Goal: Task Accomplishment & Management: Manage account settings

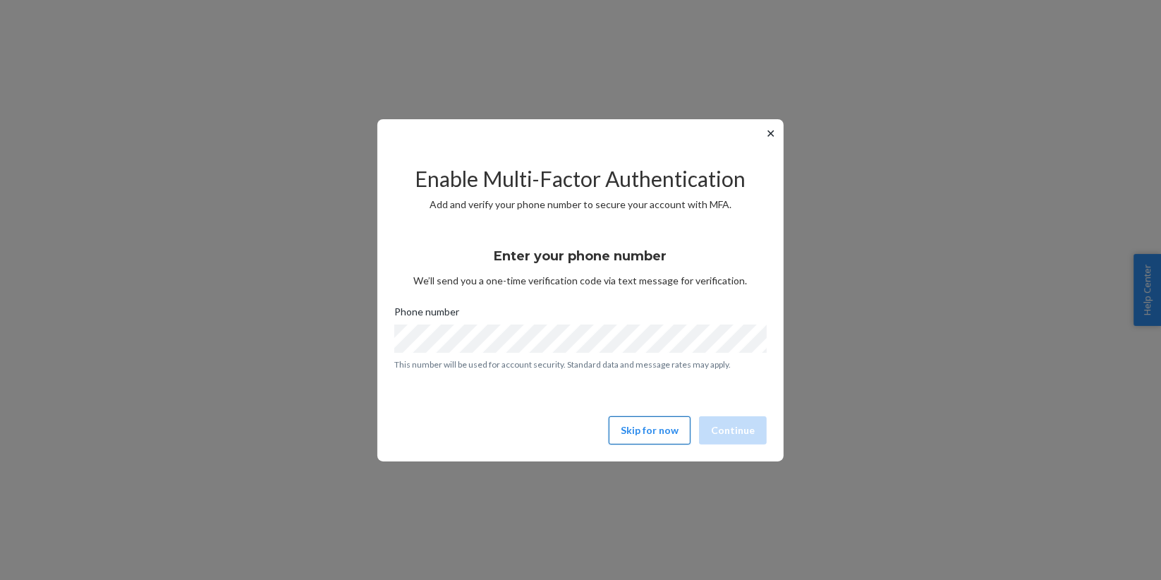
click at [639, 433] on button "Skip for now" at bounding box center [650, 430] width 82 height 28
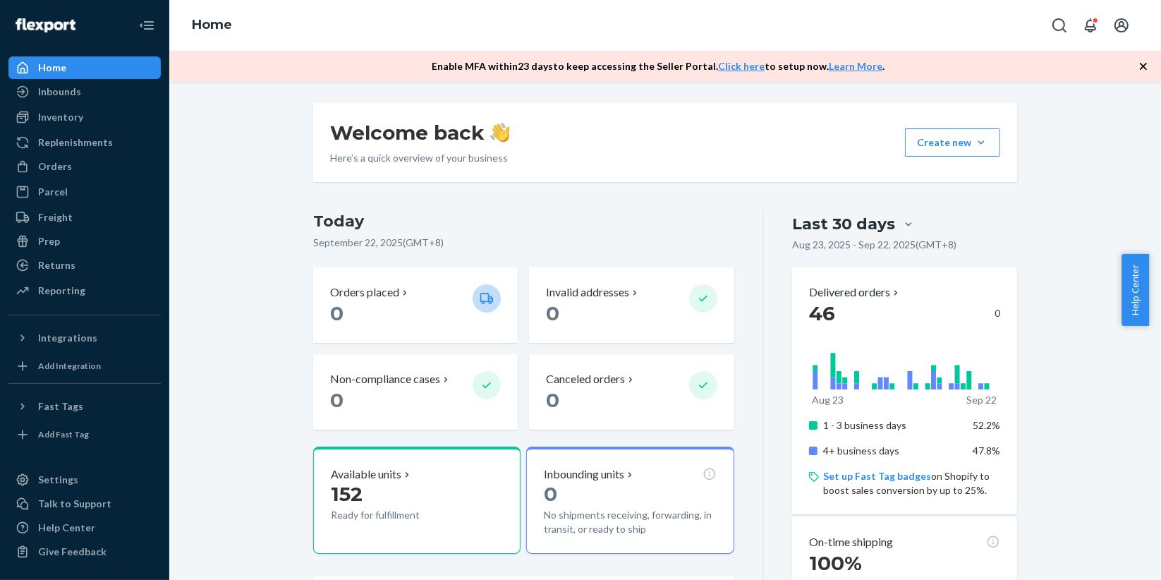
click at [1140, 61] on icon "button" at bounding box center [1143, 66] width 14 height 14
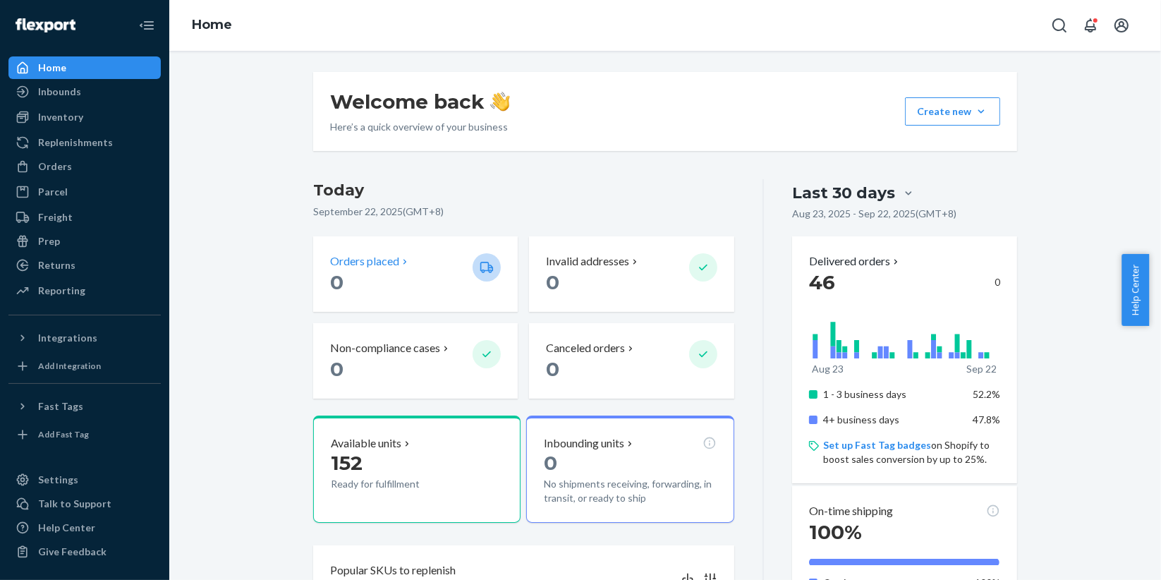
click at [372, 267] on p "Orders placed" at bounding box center [364, 261] width 69 height 16
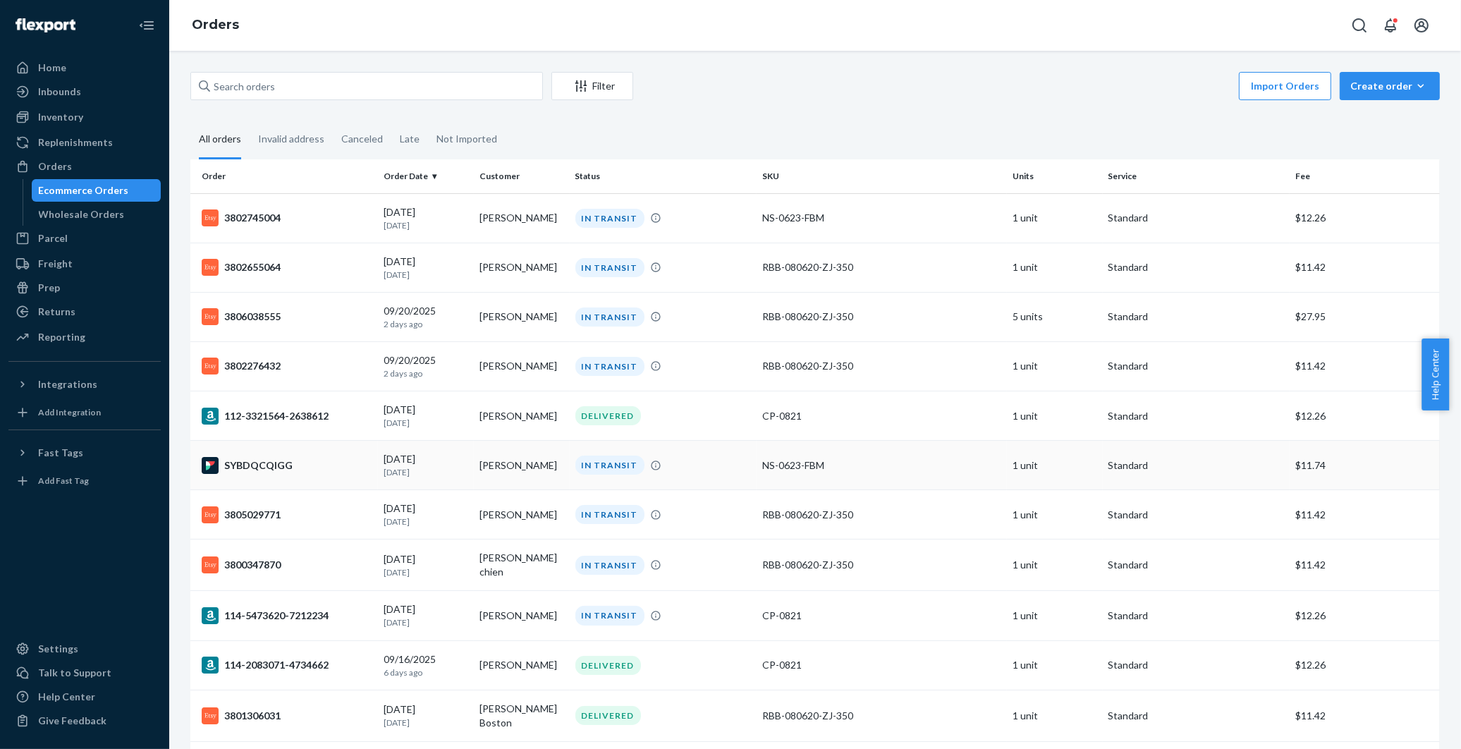
click at [475, 469] on td "Cynthia Bennett" at bounding box center [522, 465] width 96 height 49
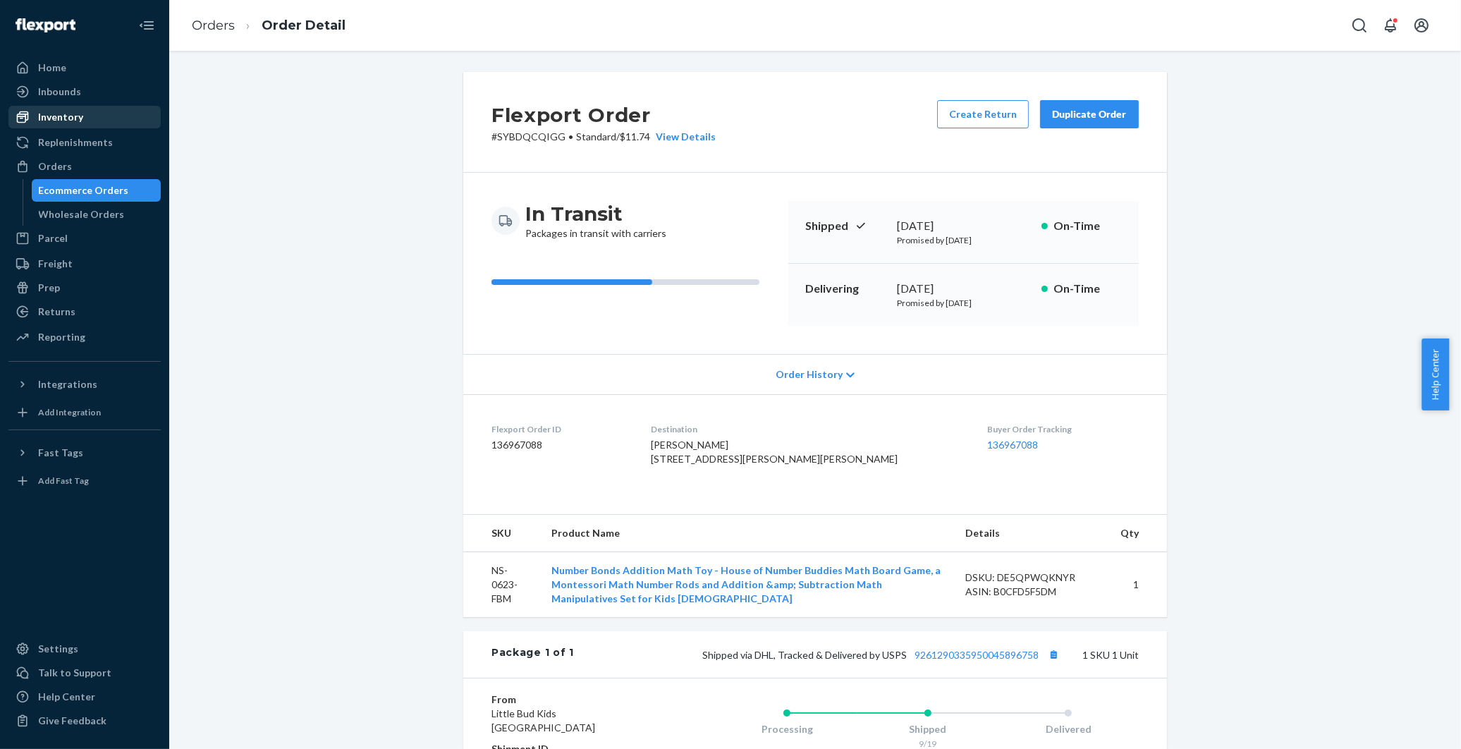
click at [51, 122] on div "Inventory" at bounding box center [60, 117] width 45 height 14
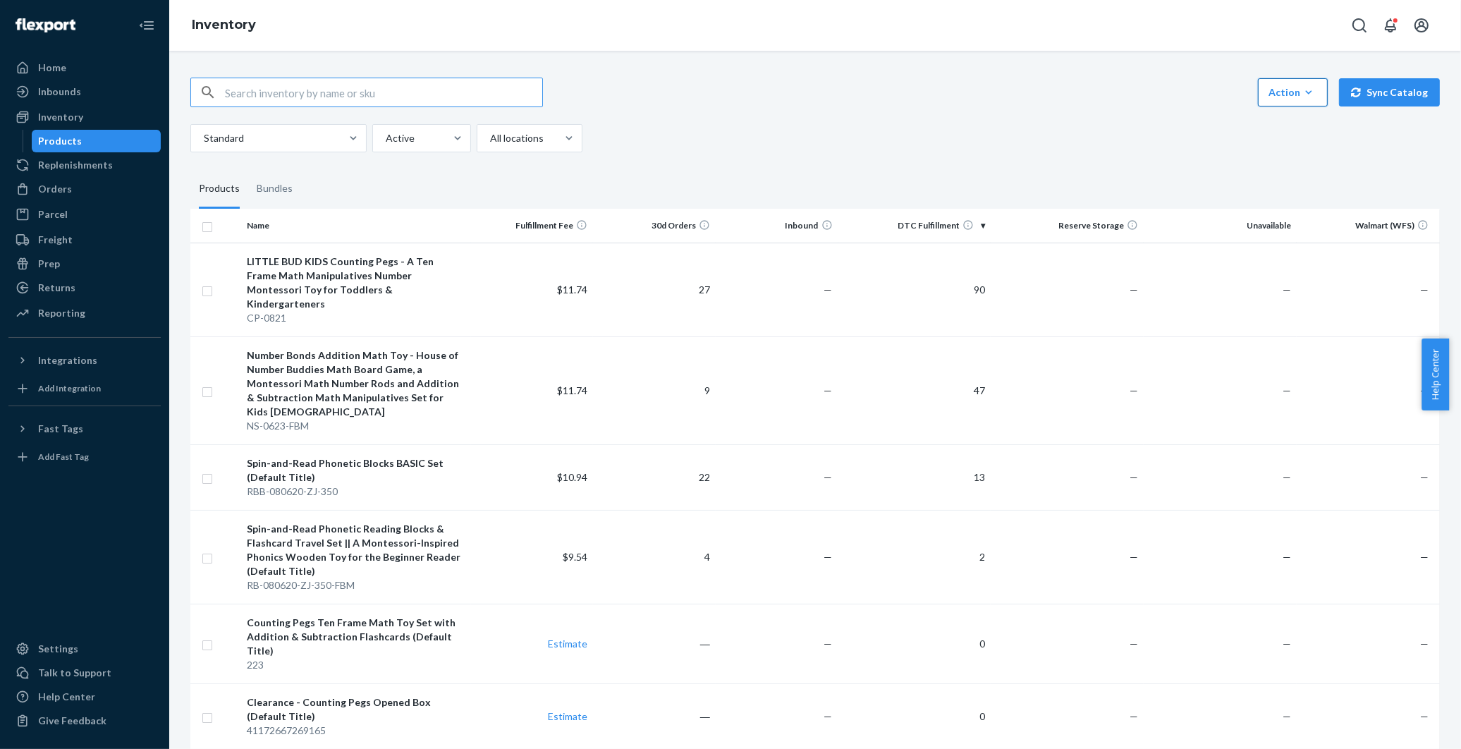
click at [1160, 90] on div "Action" at bounding box center [1293, 92] width 49 height 14
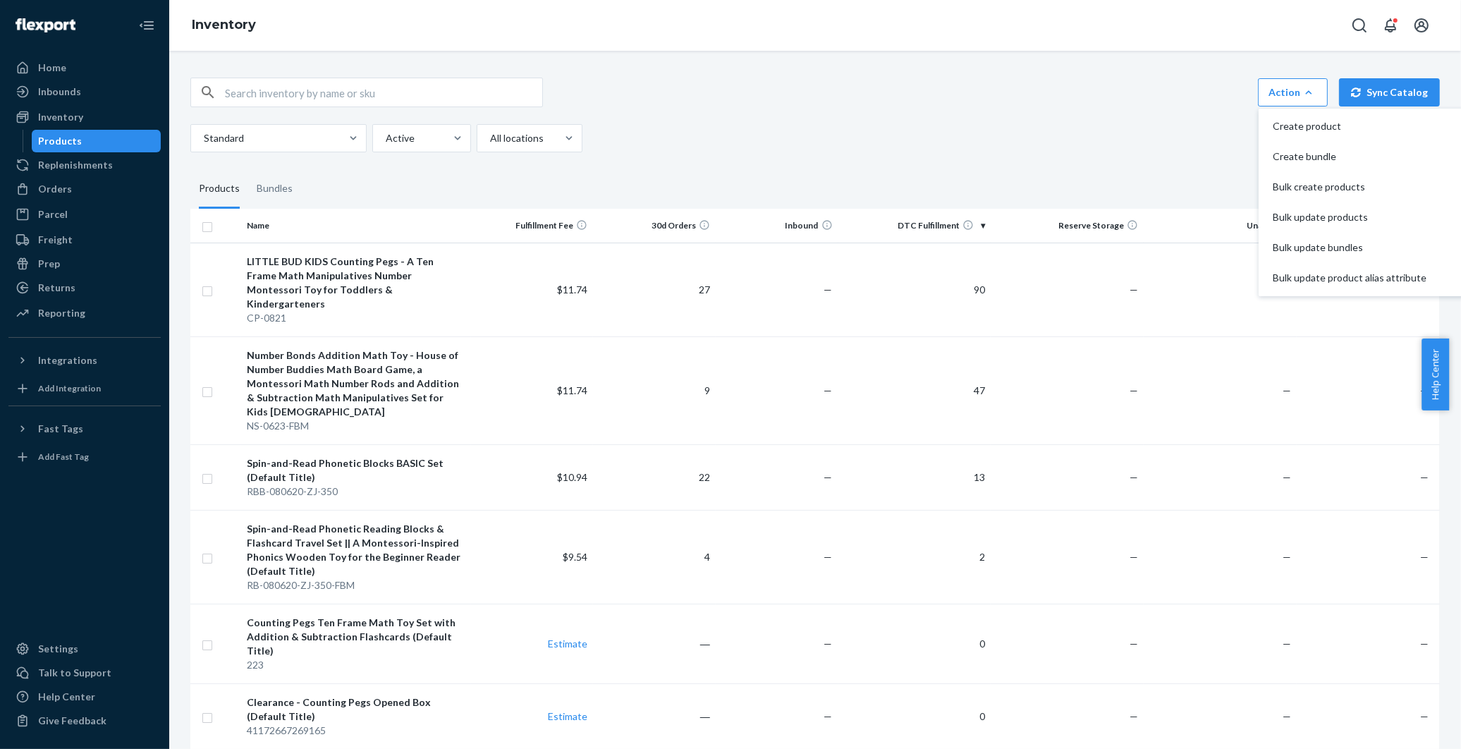
click at [446, 141] on div at bounding box center [457, 138] width 25 height 14
click at [386, 141] on input "Active" at bounding box center [384, 138] width 1 height 14
click at [429, 192] on div "Hidden" at bounding box center [421, 200] width 93 height 28
click at [386, 145] on input "option Hidden focused, 2 of 2. 2 results available. Use Up and Down to choose o…" at bounding box center [384, 138] width 1 height 14
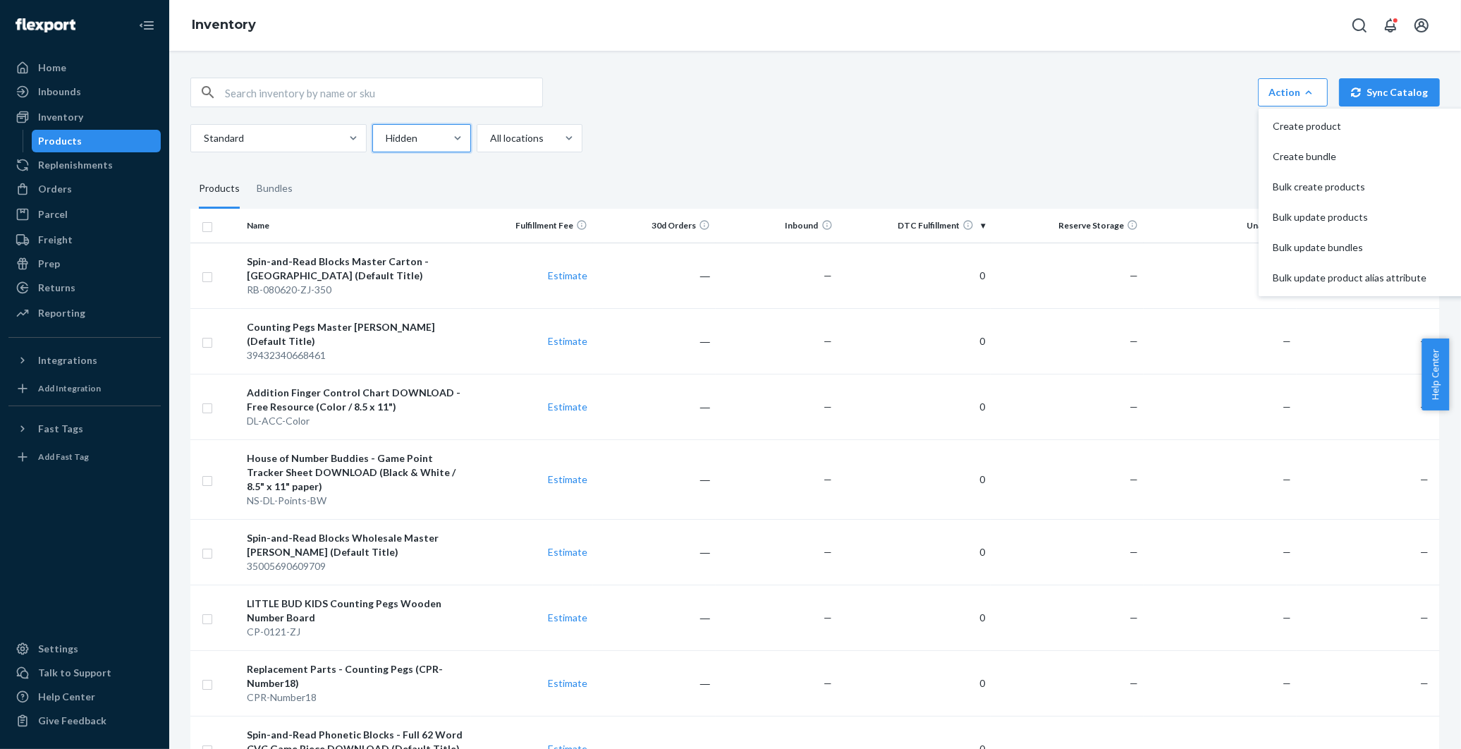
click at [878, 102] on div "Action Create product Create bundle Bulk create products Bulk update products B…" at bounding box center [815, 93] width 1250 height 30
click at [942, 148] on div "Standard Hidden All locations" at bounding box center [809, 138] width 1239 height 28
click at [516, 138] on div at bounding box center [528, 138] width 79 height 17
click at [490, 138] on input "All locations" at bounding box center [489, 138] width 1 height 14
click at [875, 142] on div "Standard Hidden option All locations focused, 1 of 4. 4 results available. Use …" at bounding box center [809, 138] width 1239 height 28
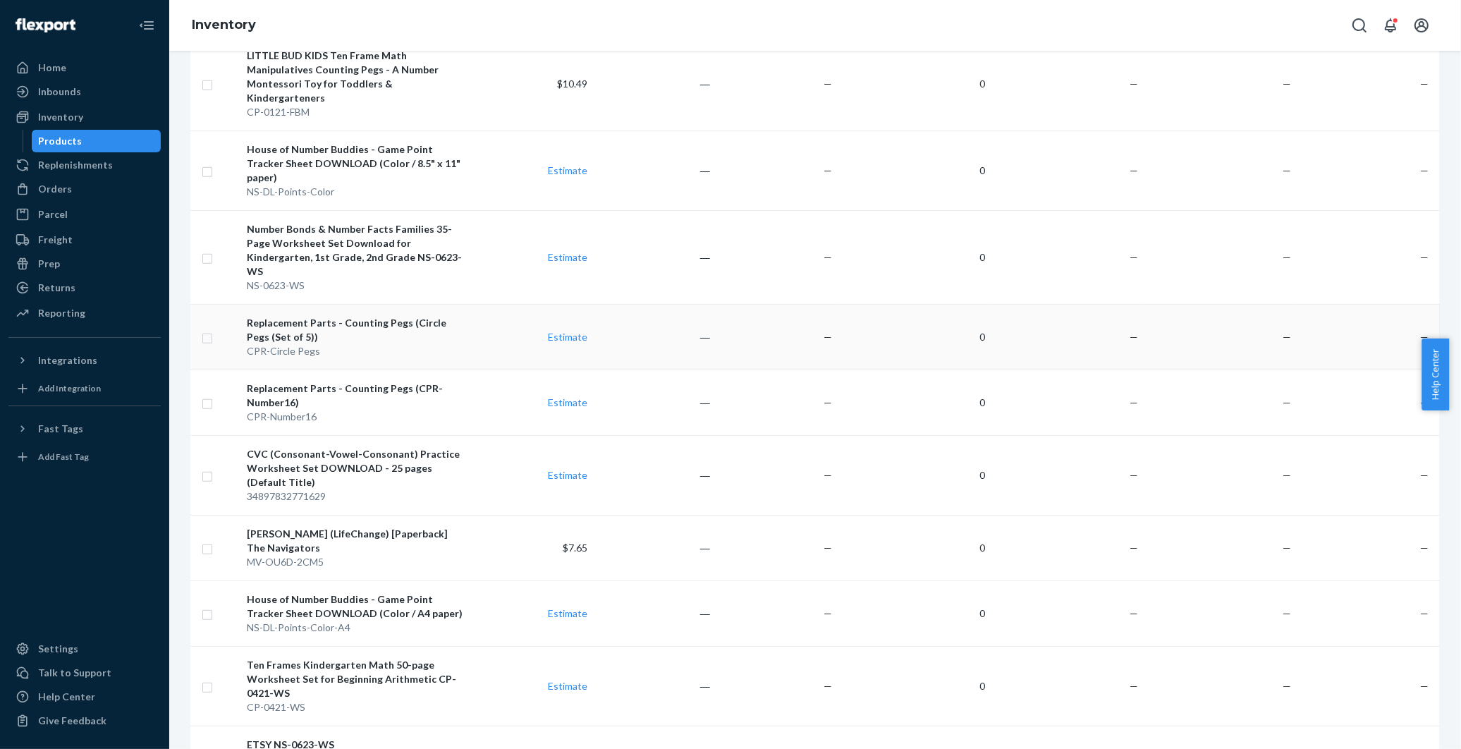
scroll to position [705, 0]
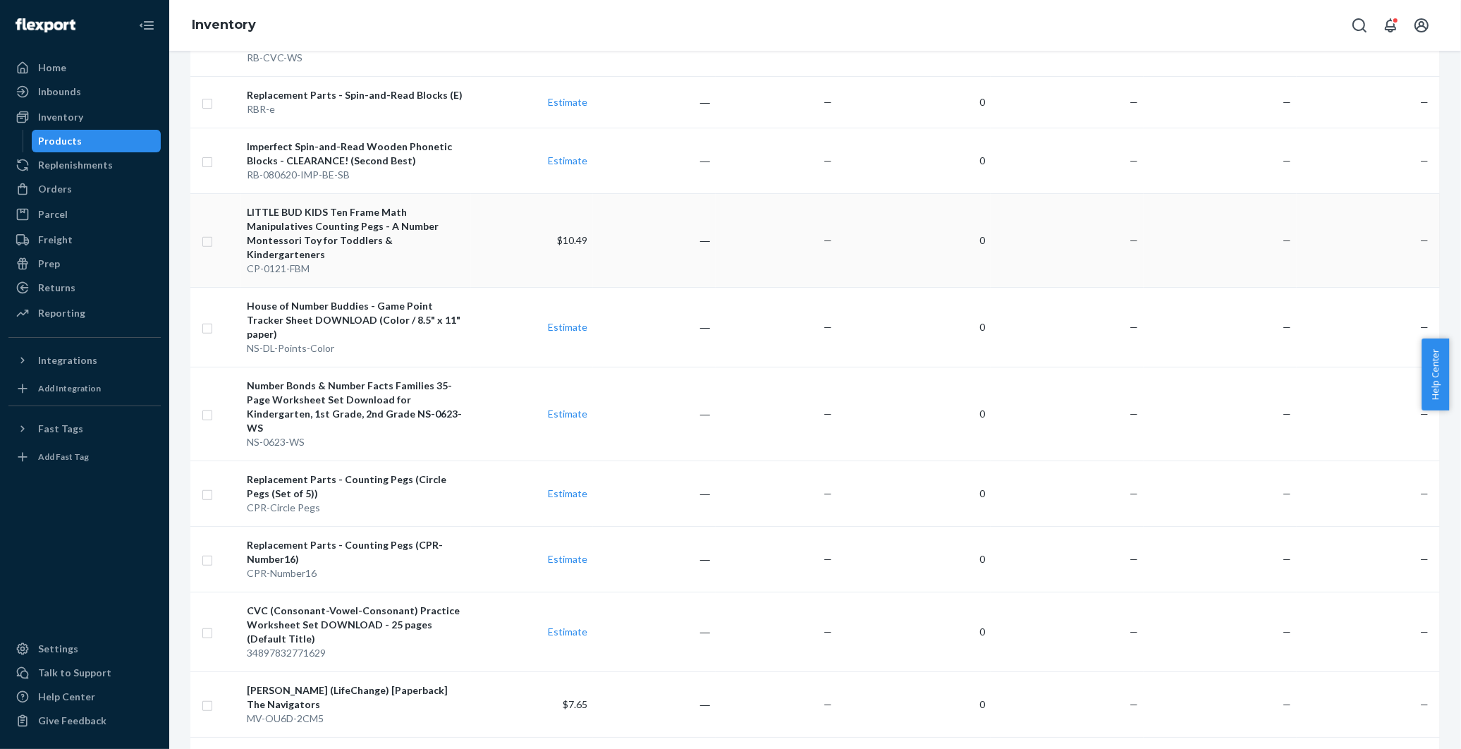
click at [208, 233] on input "checkbox" at bounding box center [207, 240] width 11 height 15
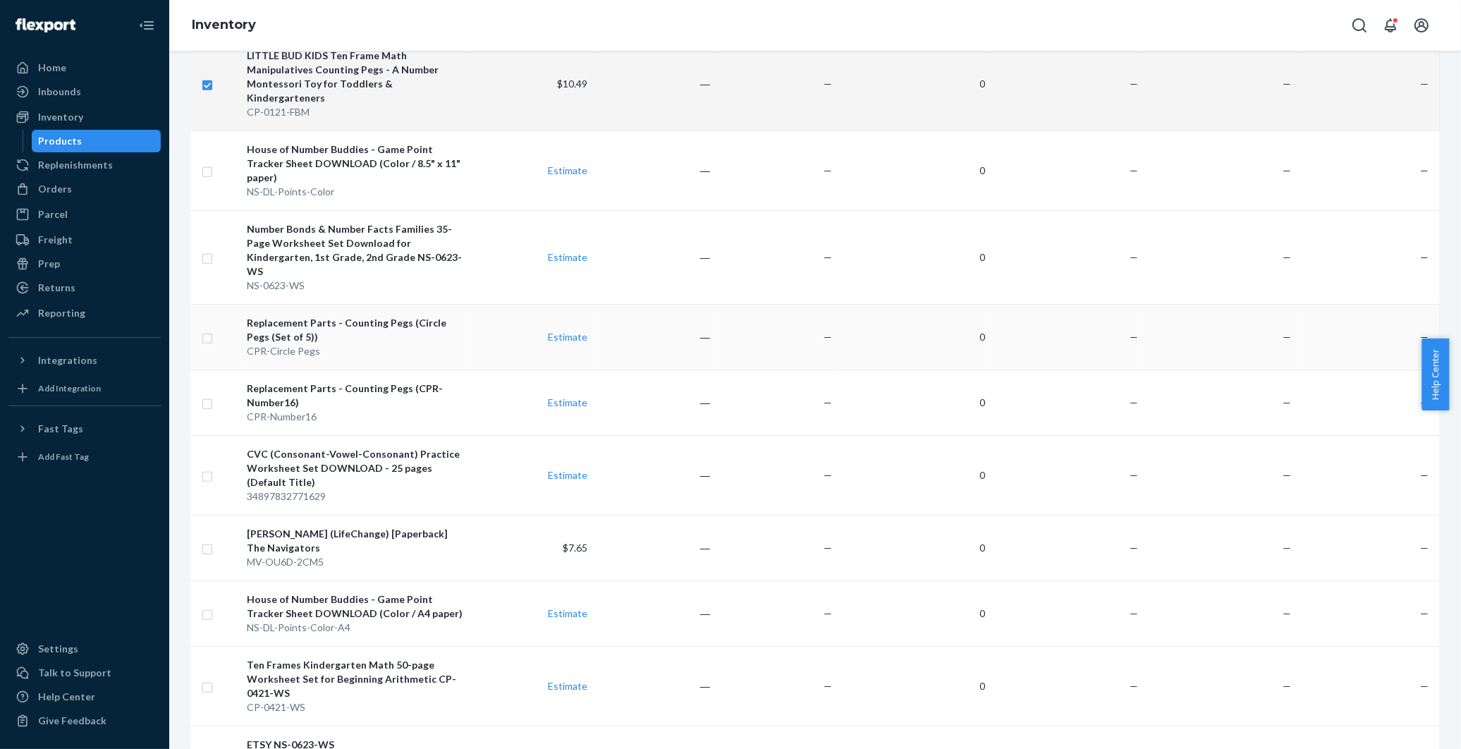
scroll to position [940, 0]
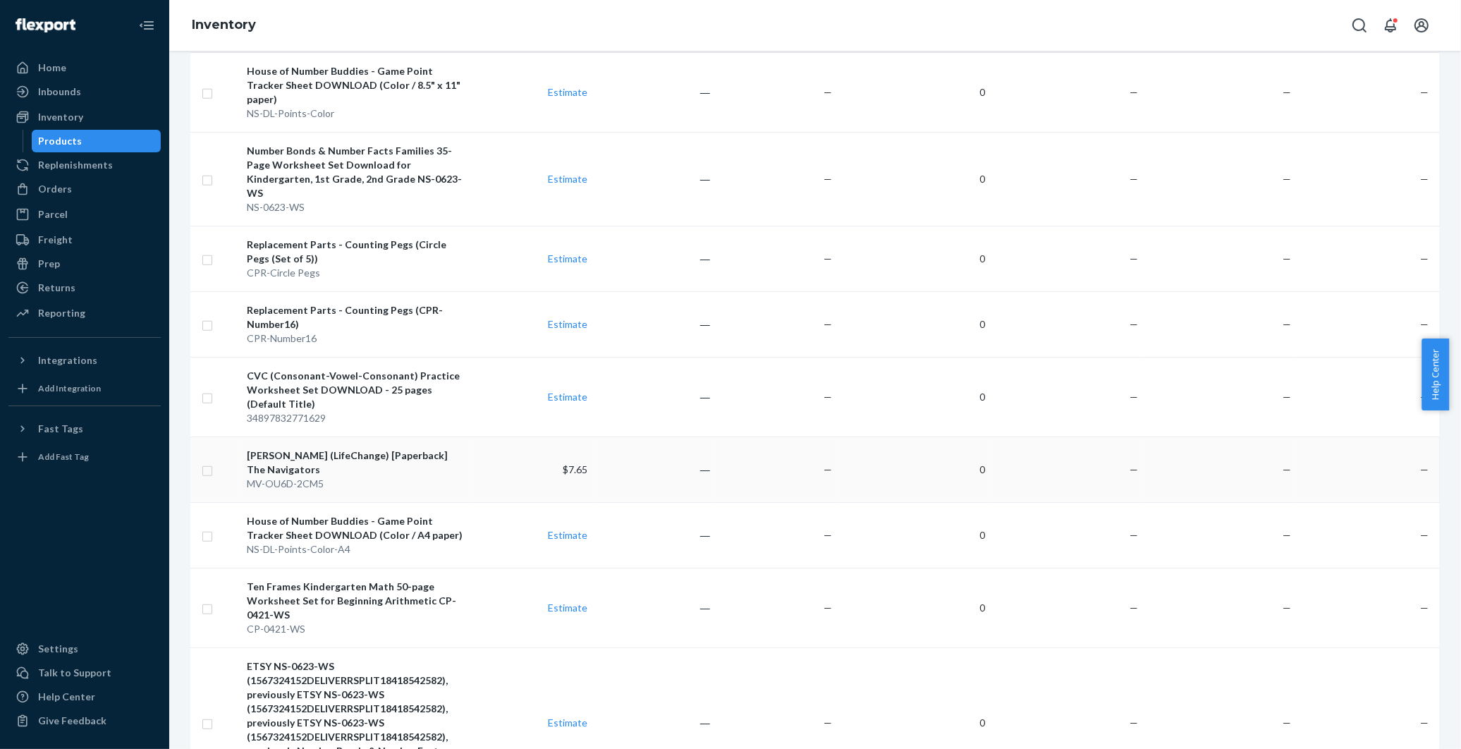
checkbox input "true"
click at [209, 462] on input "checkbox" at bounding box center [207, 469] width 11 height 15
checkbox input "true"
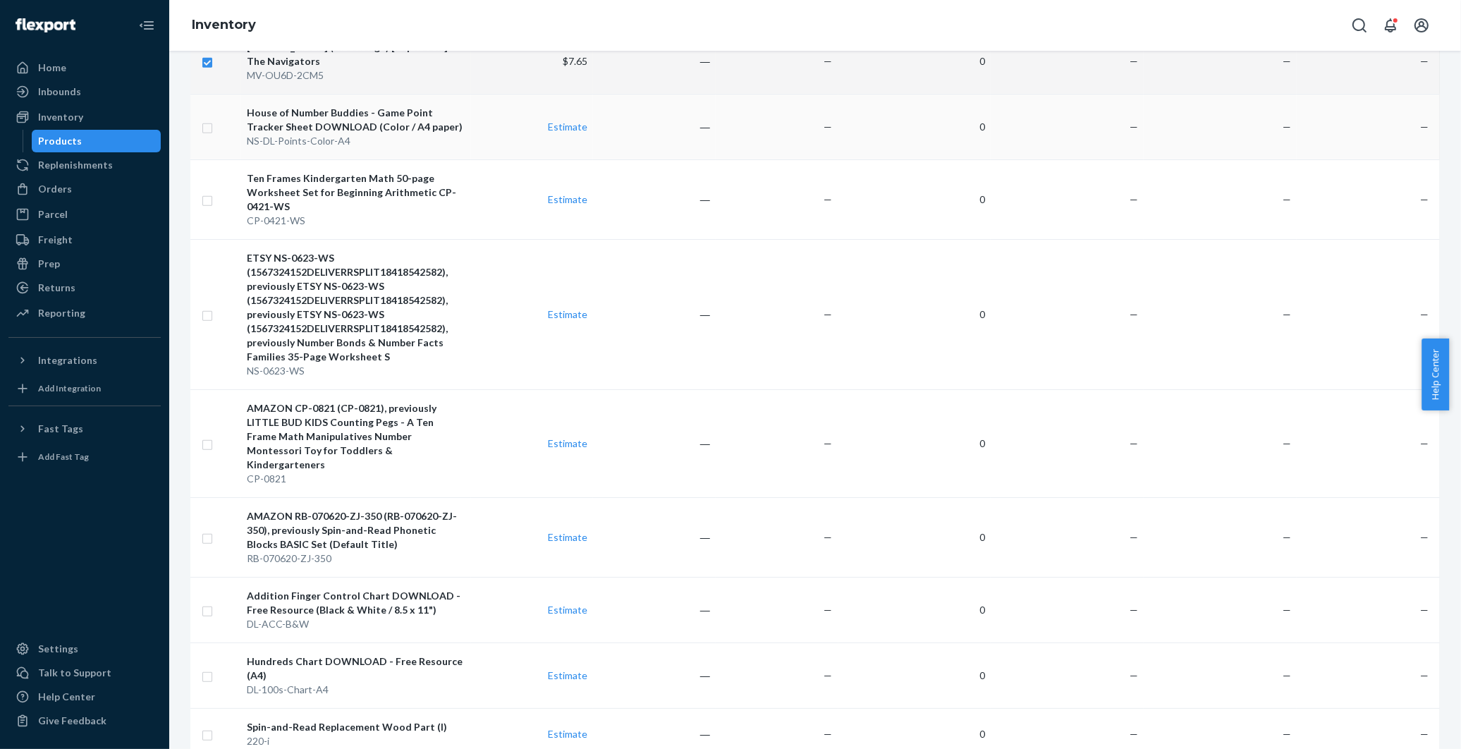
scroll to position [1363, 0]
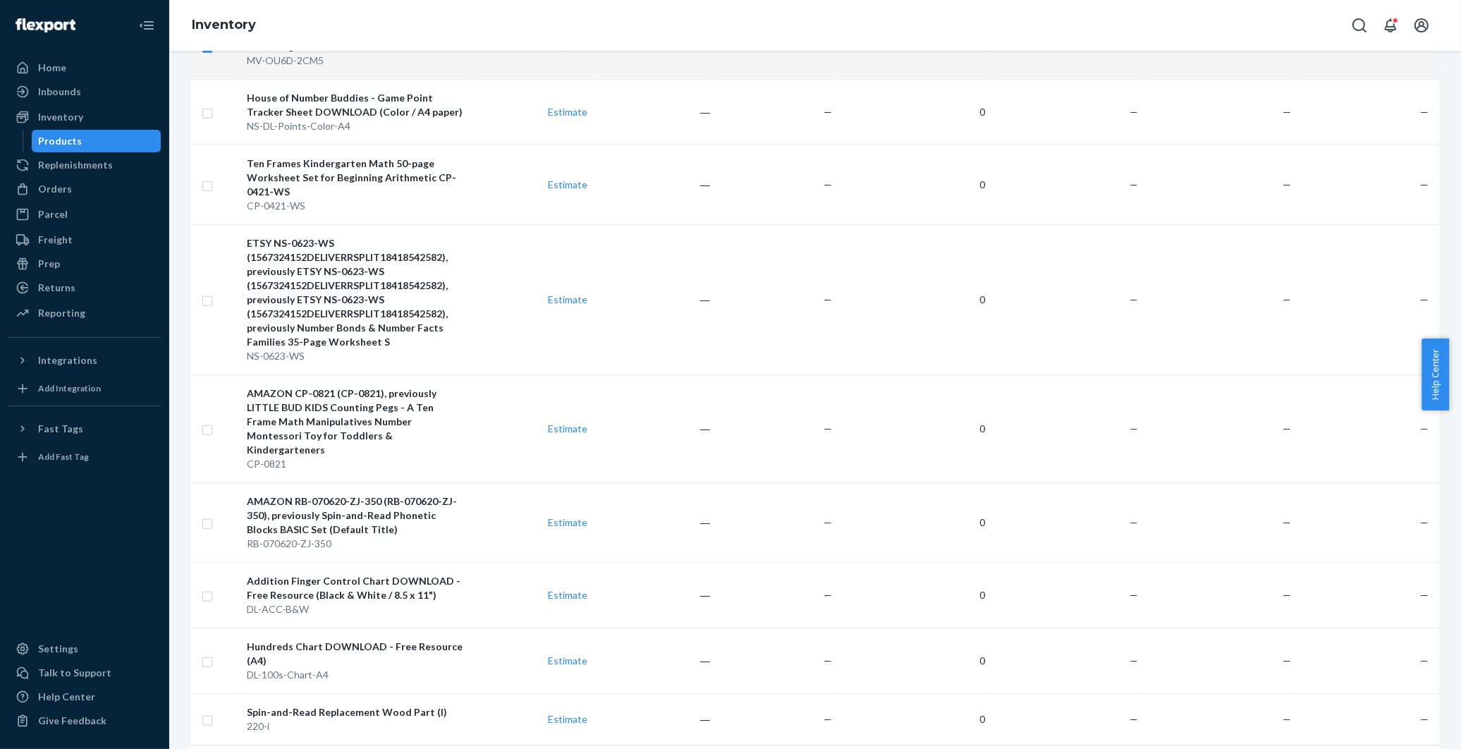
checkbox input "true"
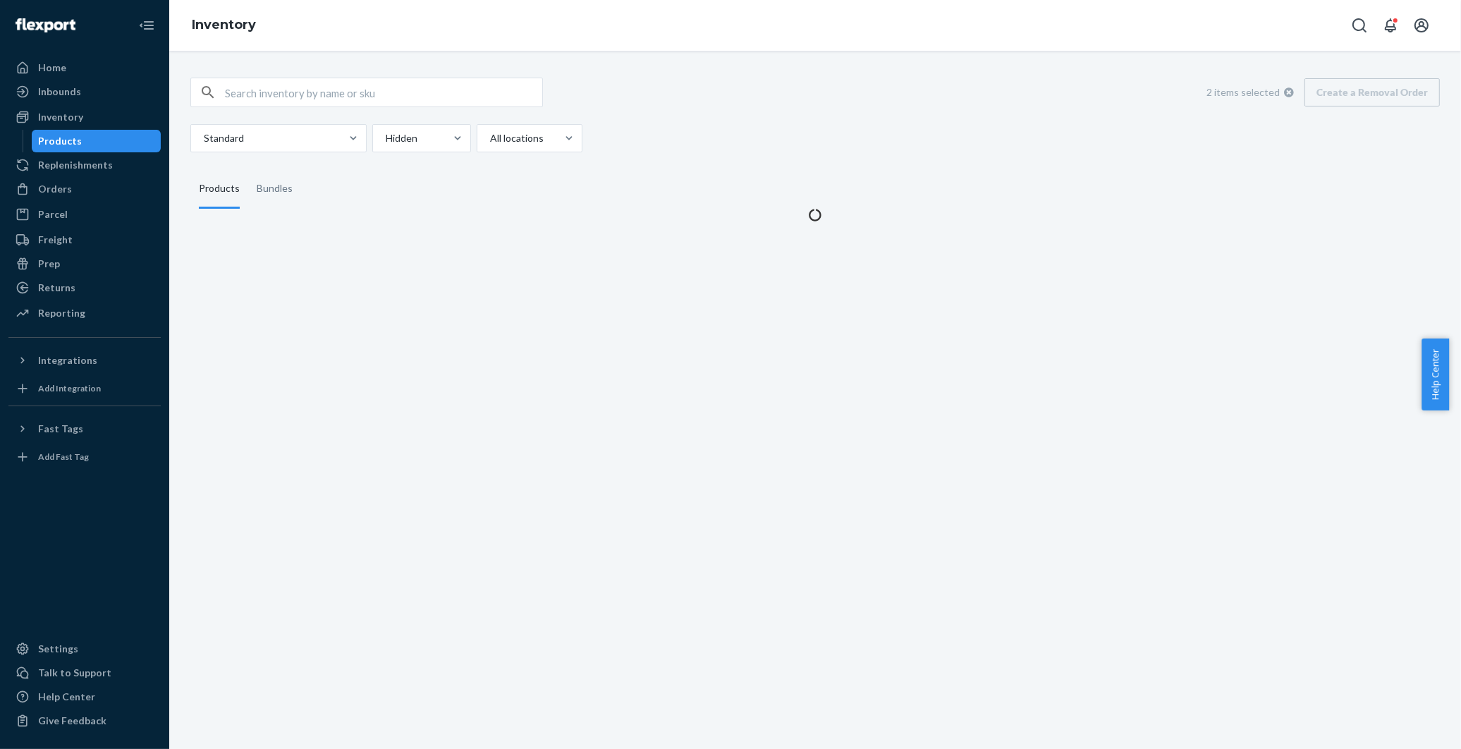
scroll to position [0, 0]
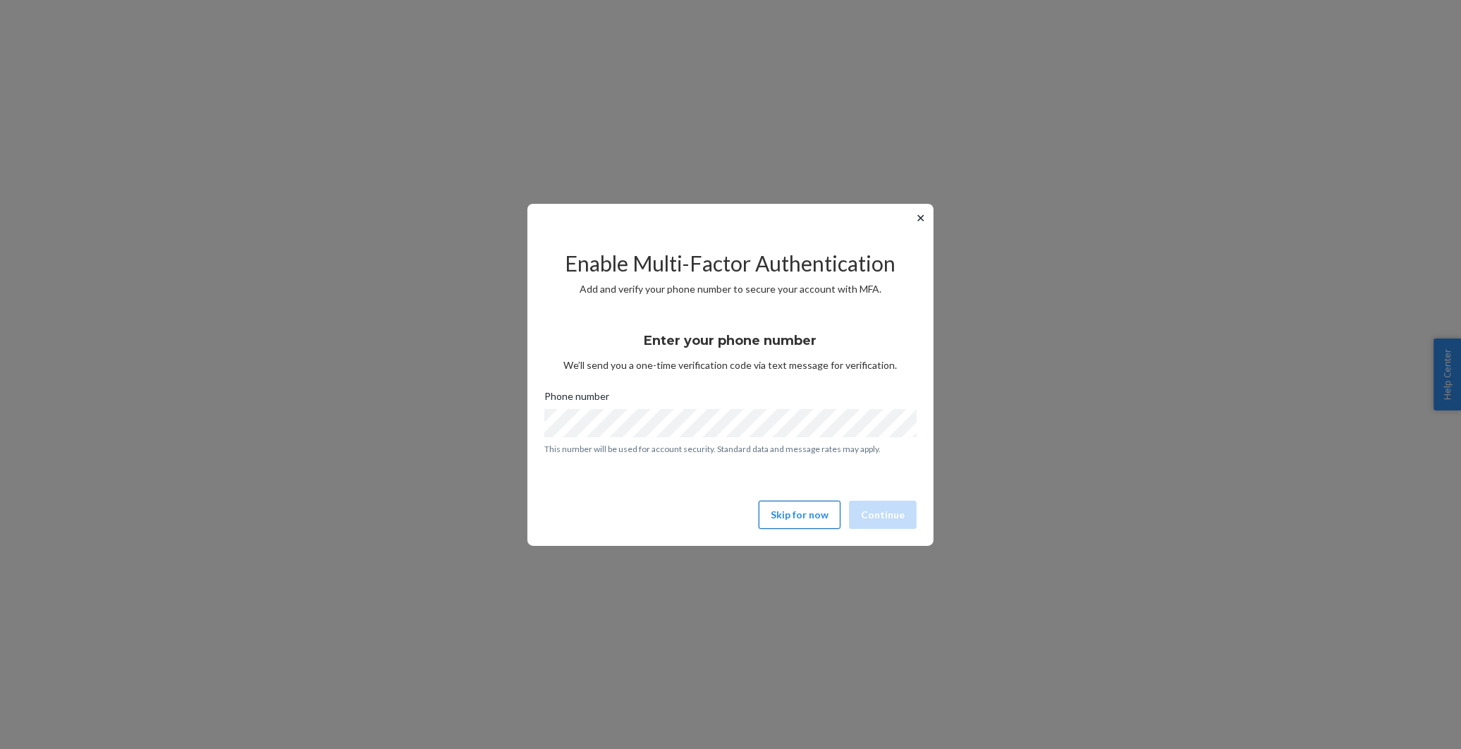
click at [788, 516] on button "Skip for now" at bounding box center [800, 515] width 82 height 28
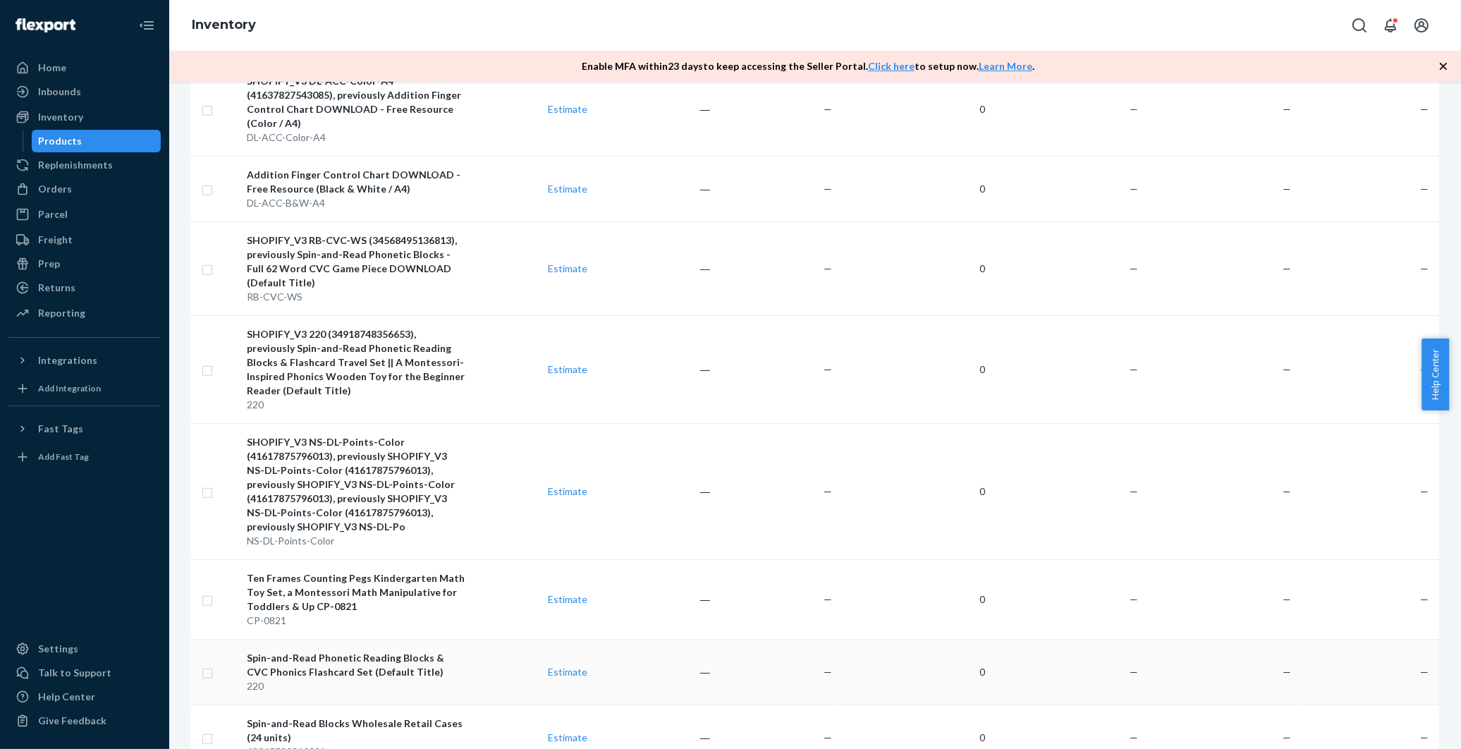
scroll to position [1605, 0]
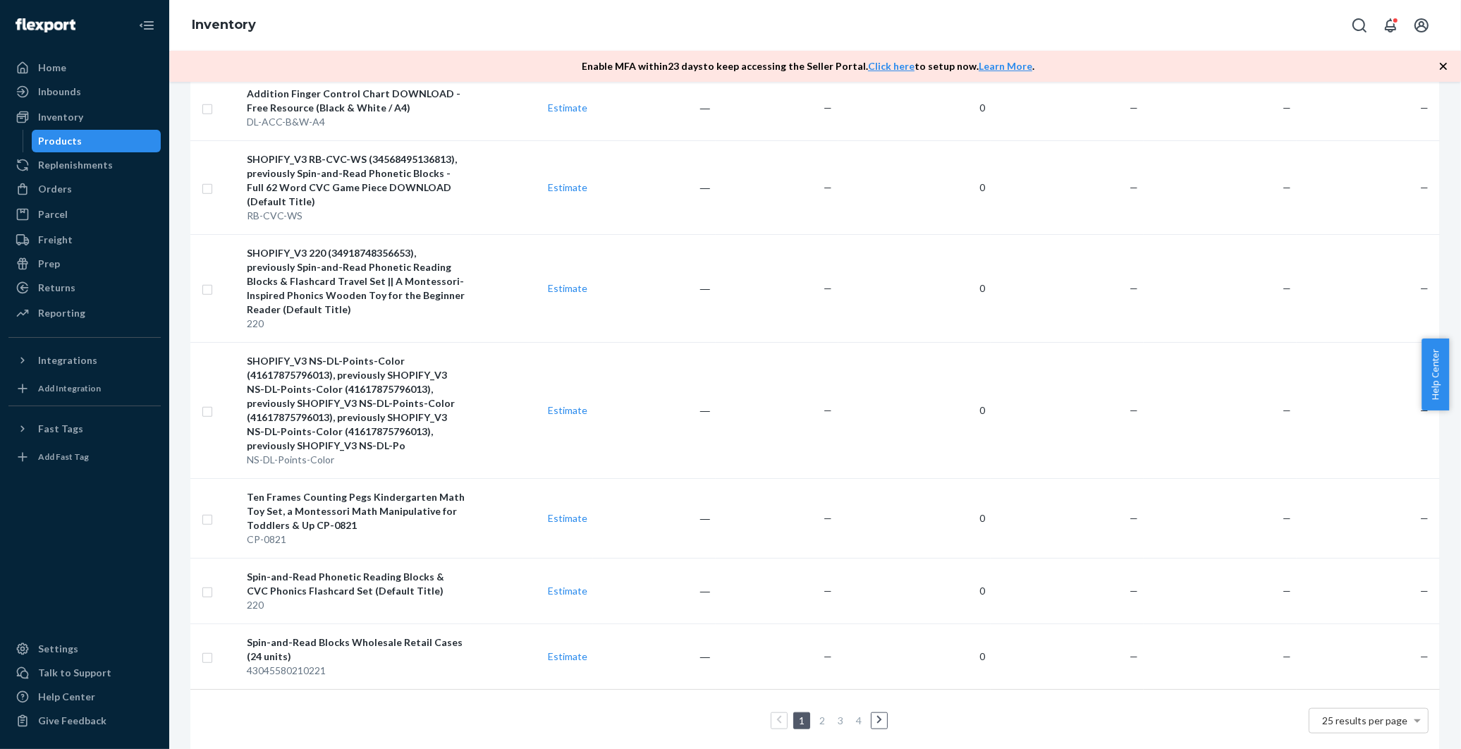
click at [877, 715] on icon at bounding box center [880, 720] width 6 height 10
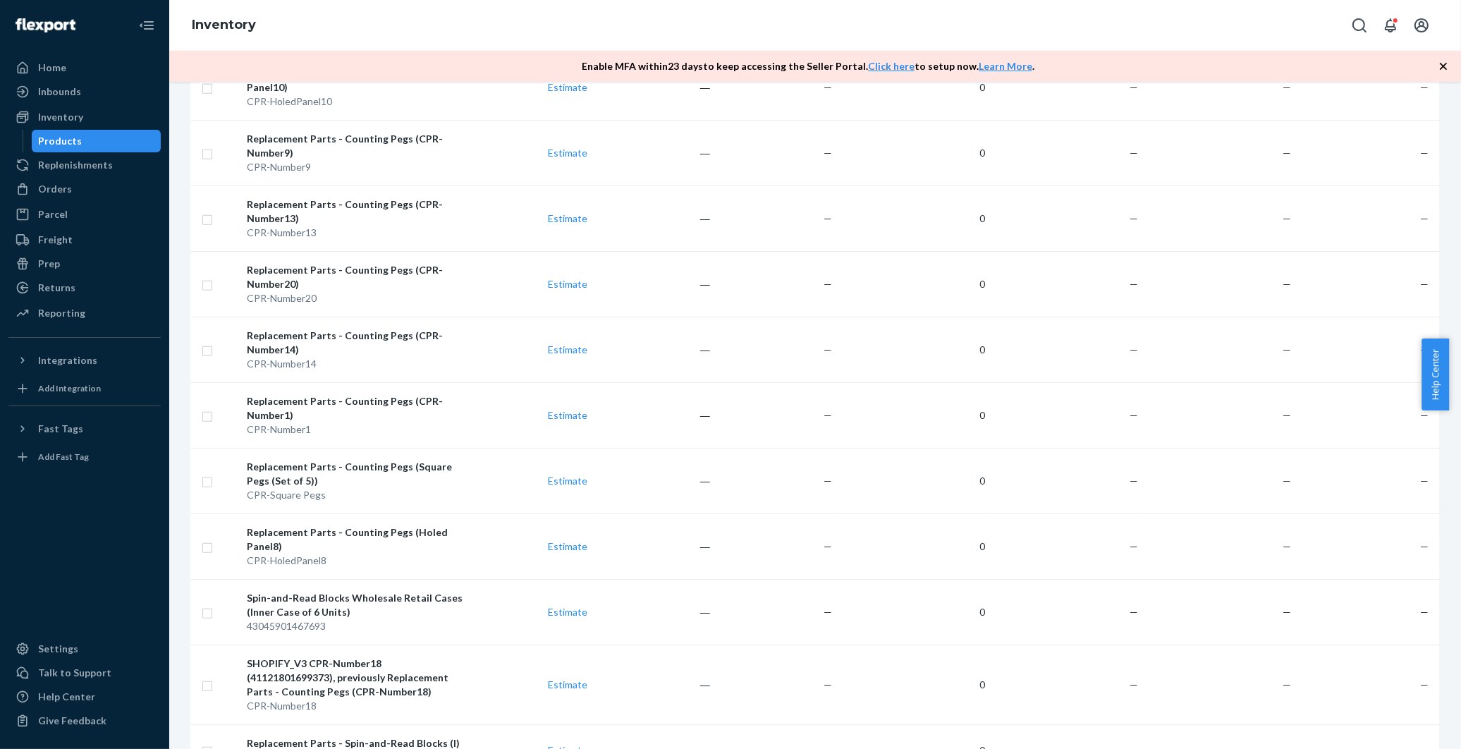
scroll to position [1295, 0]
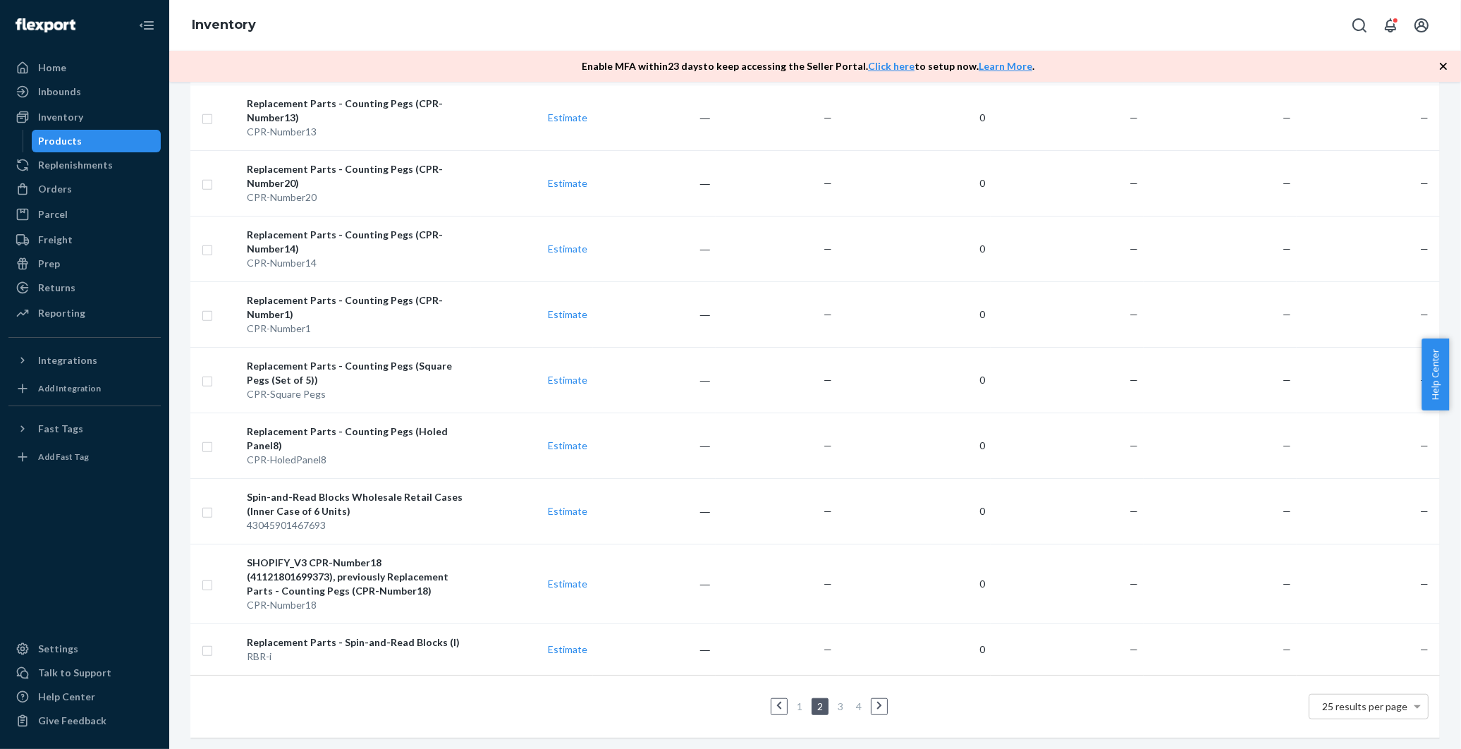
click at [877, 701] on icon at bounding box center [880, 706] width 6 height 10
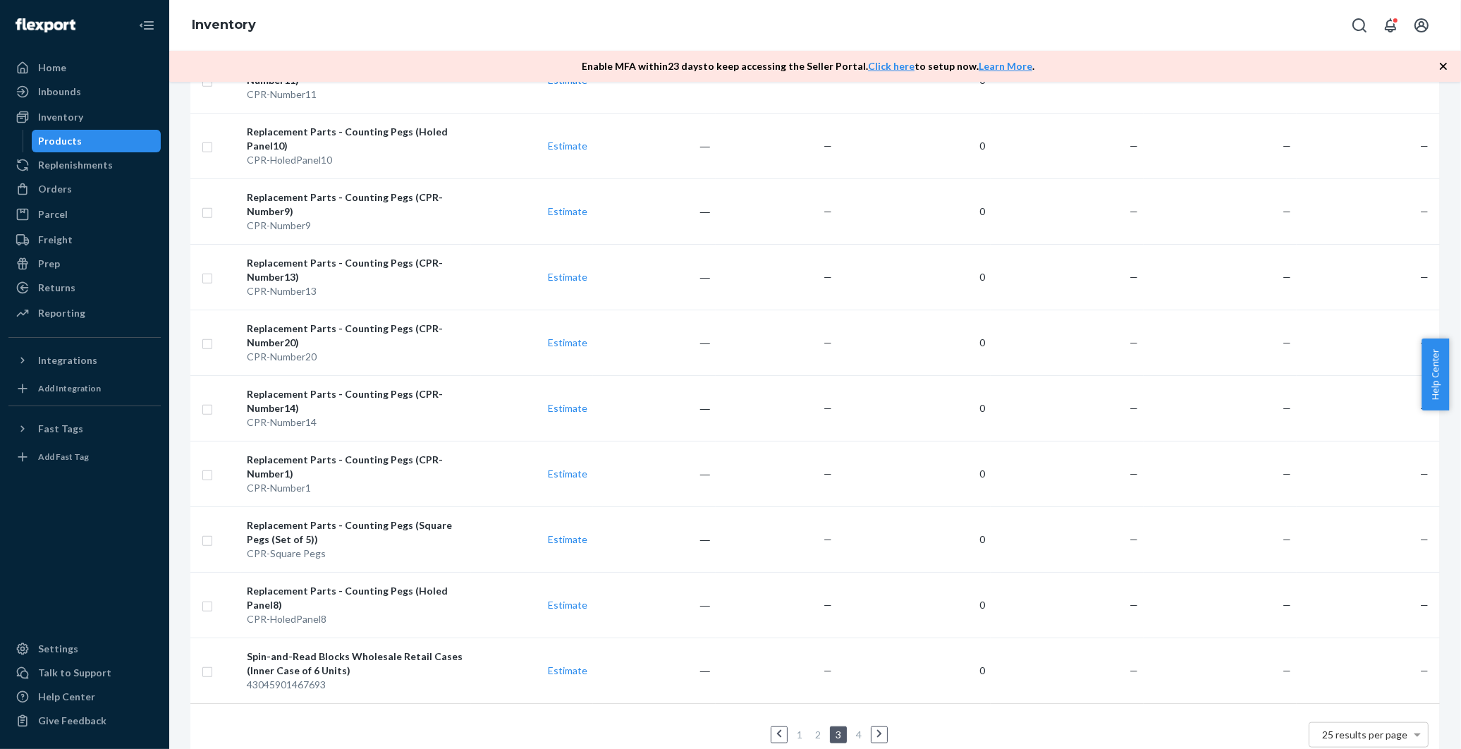
scroll to position [1605, 0]
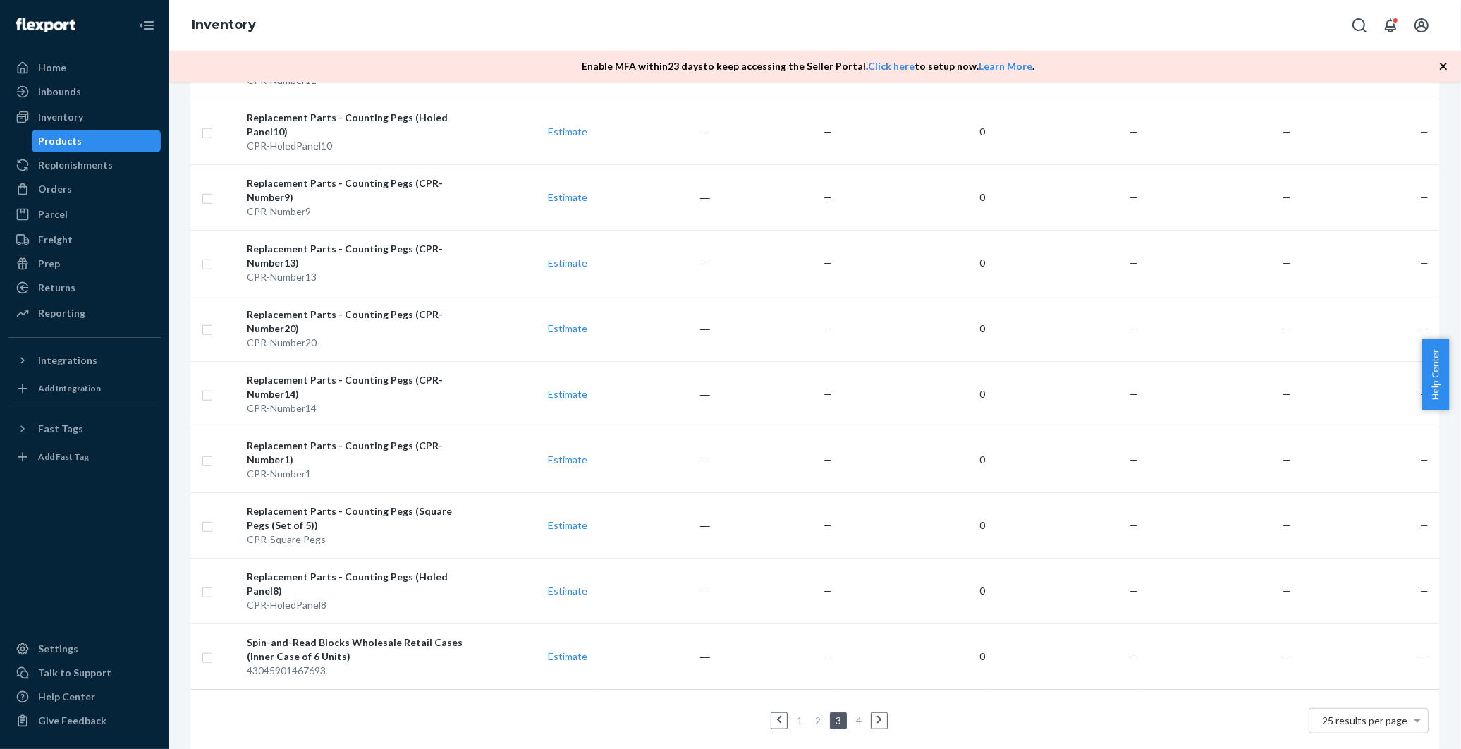
click at [877, 716] on icon at bounding box center [879, 720] width 5 height 8
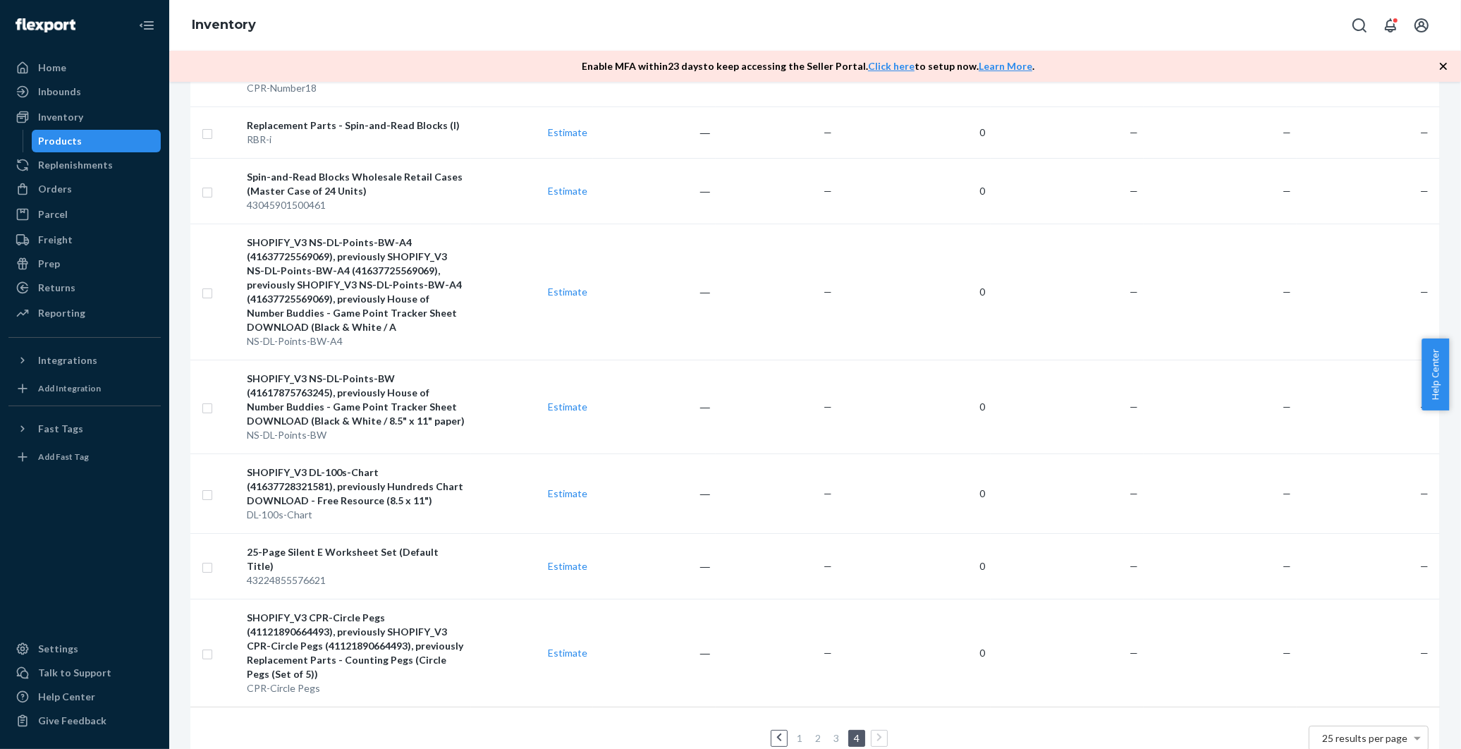
scroll to position [278, 0]
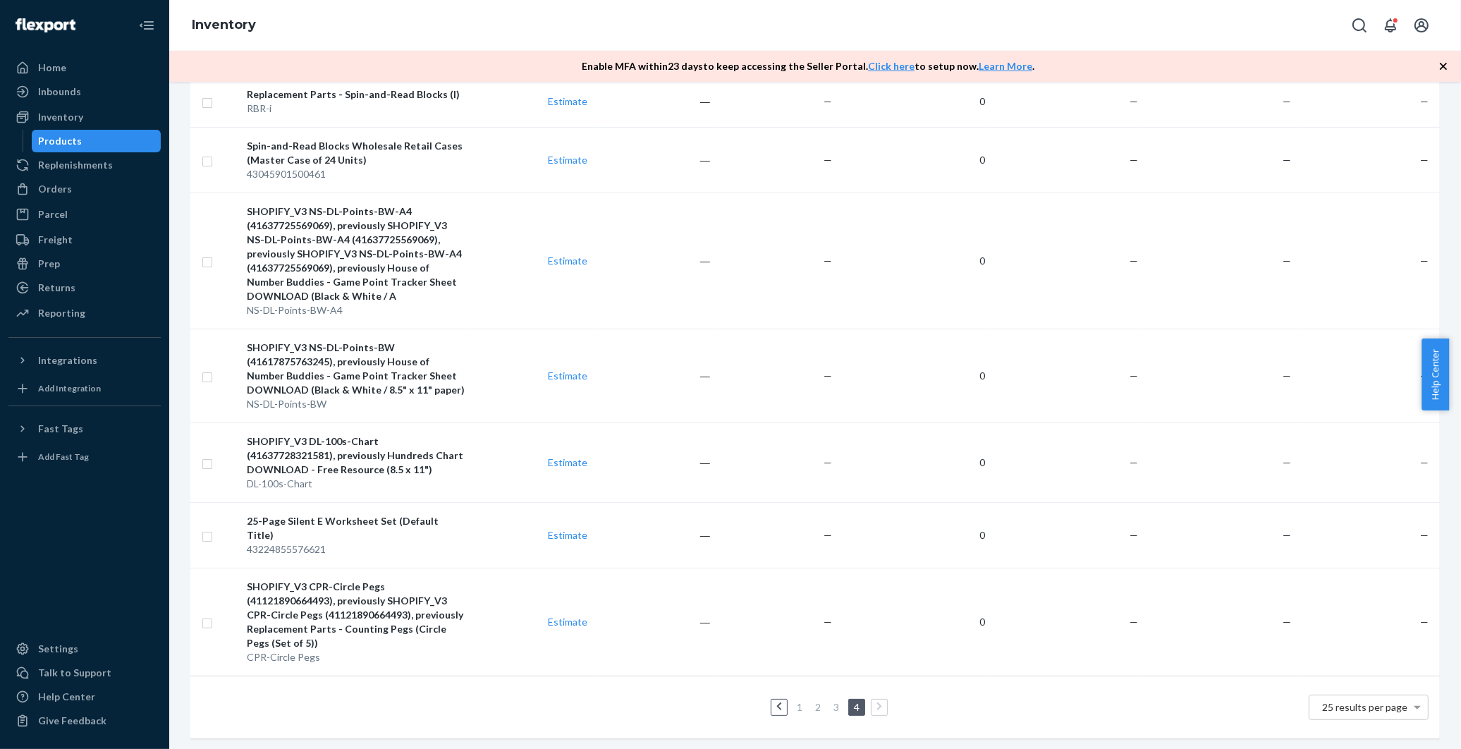
click at [795, 701] on link "1" at bounding box center [799, 707] width 11 height 12
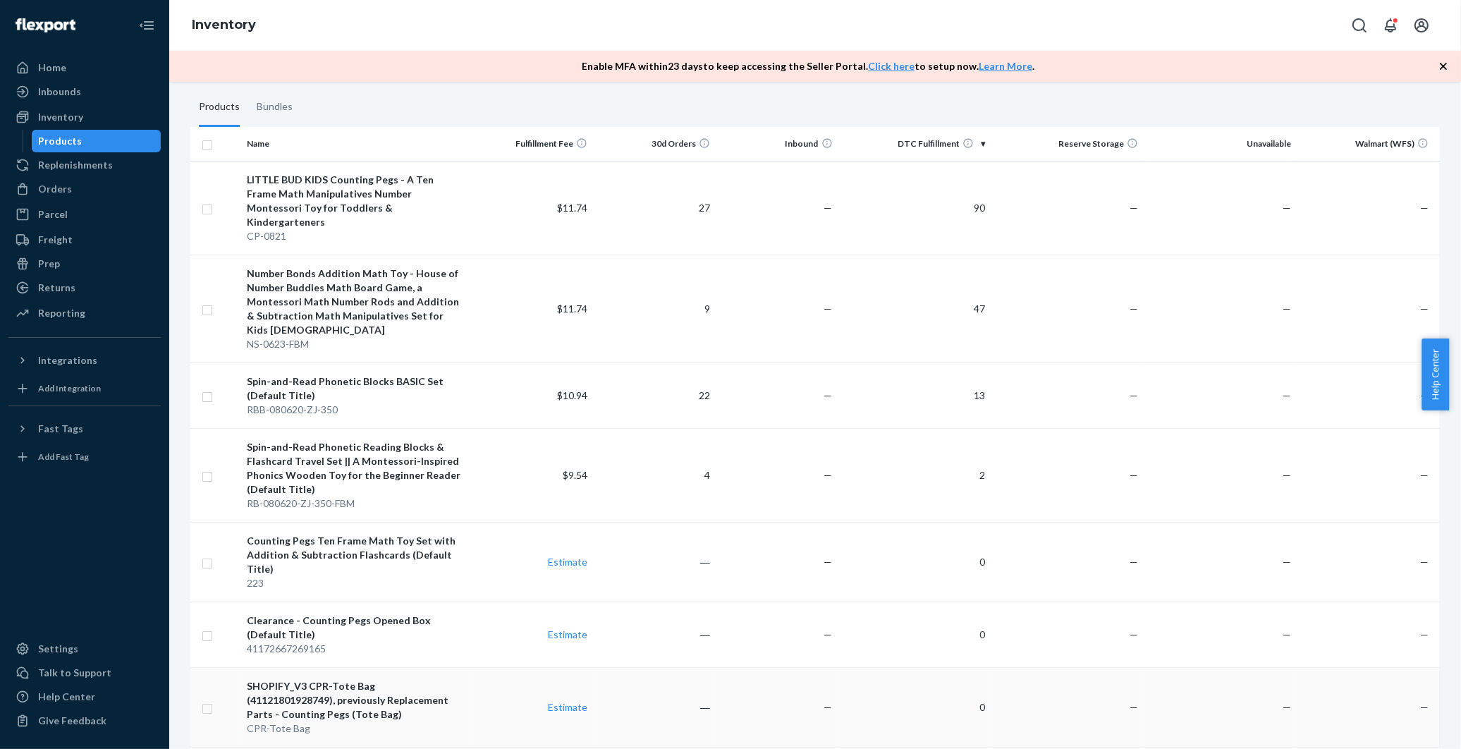
scroll to position [0, 0]
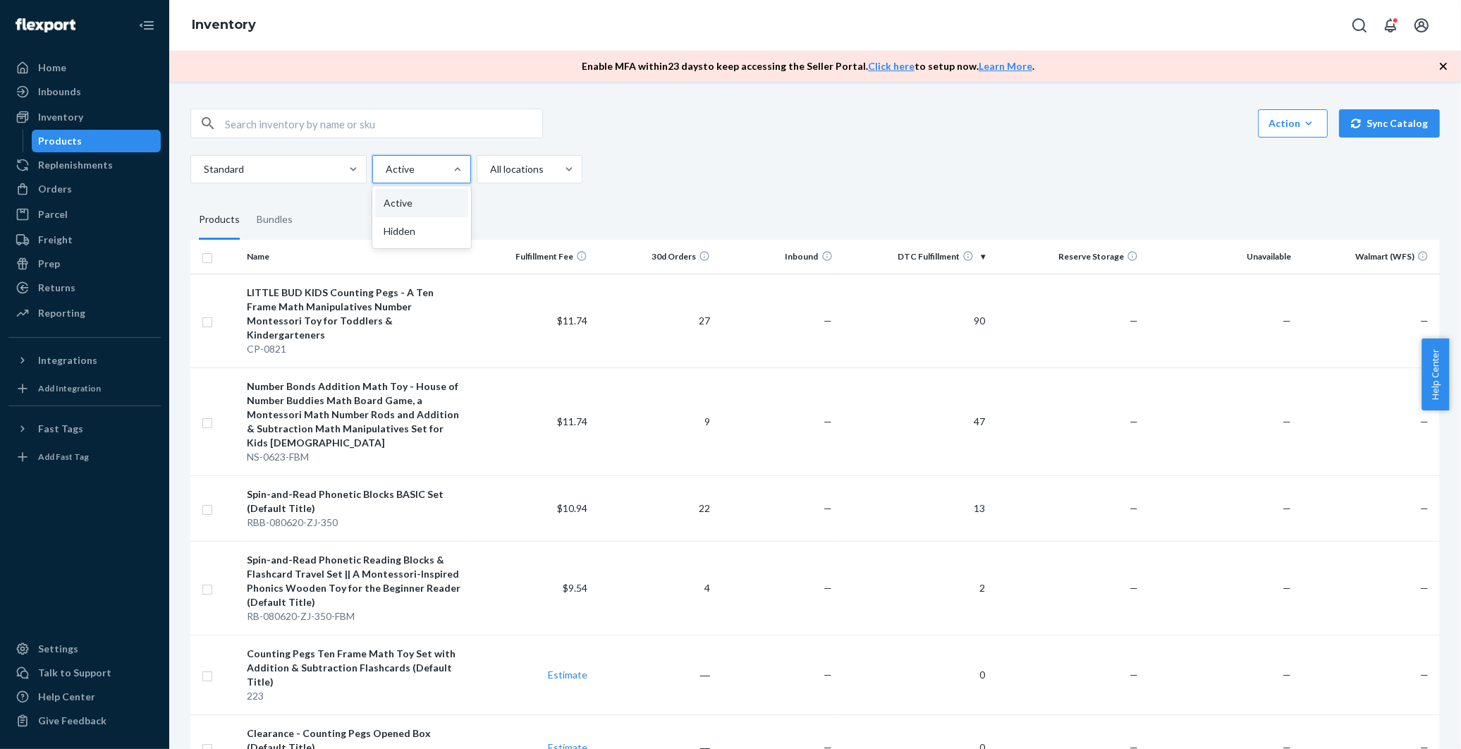
click at [428, 168] on div at bounding box center [420, 169] width 72 height 17
click at [386, 168] on input "option Active focused, 1 of 2. 2 results available. Use Up and Down to choose o…" at bounding box center [384, 169] width 1 height 14
click at [416, 241] on div "Hidden" at bounding box center [421, 231] width 93 height 28
click at [386, 176] on input "option Hidden focused, 2 of 2. 2 results available. Use Up and Down to choose o…" at bounding box center [384, 169] width 1 height 14
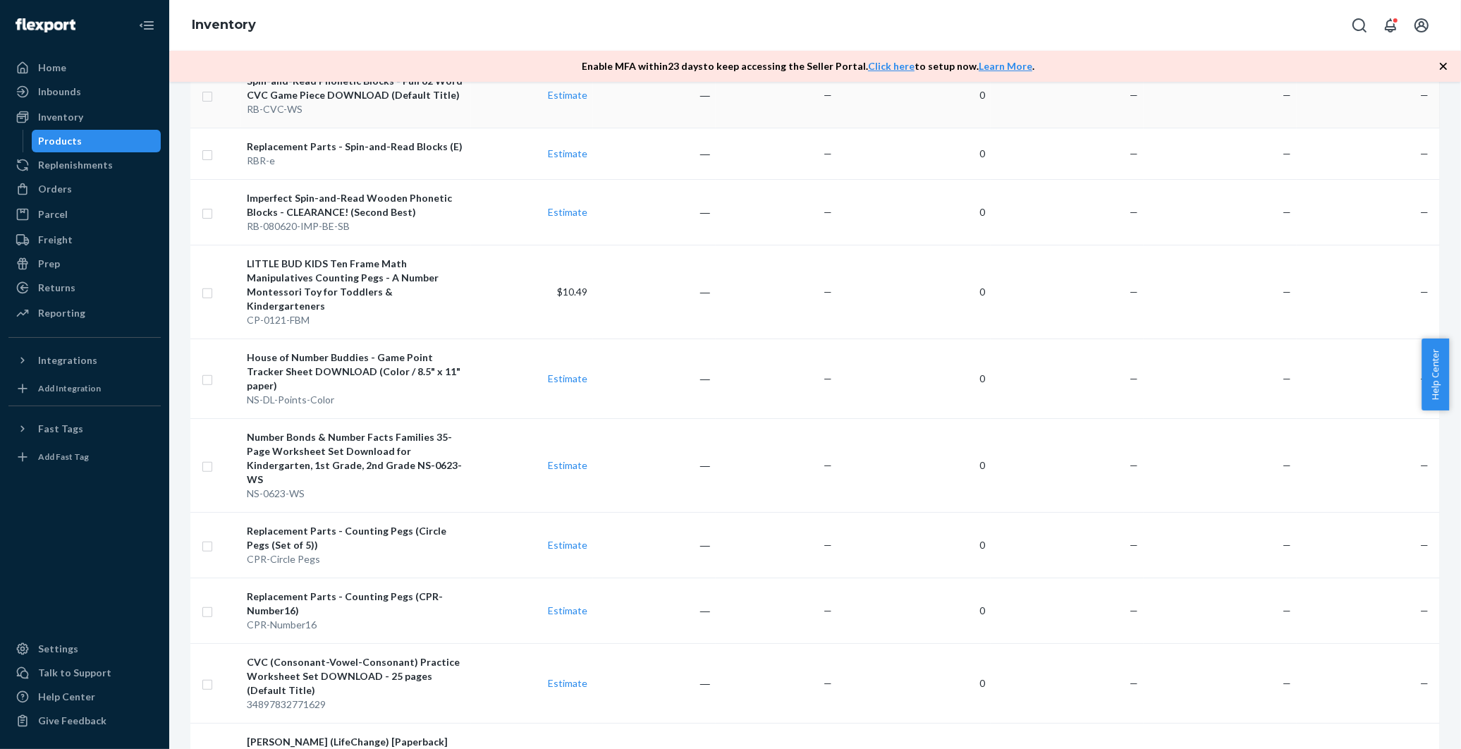
scroll to position [705, 0]
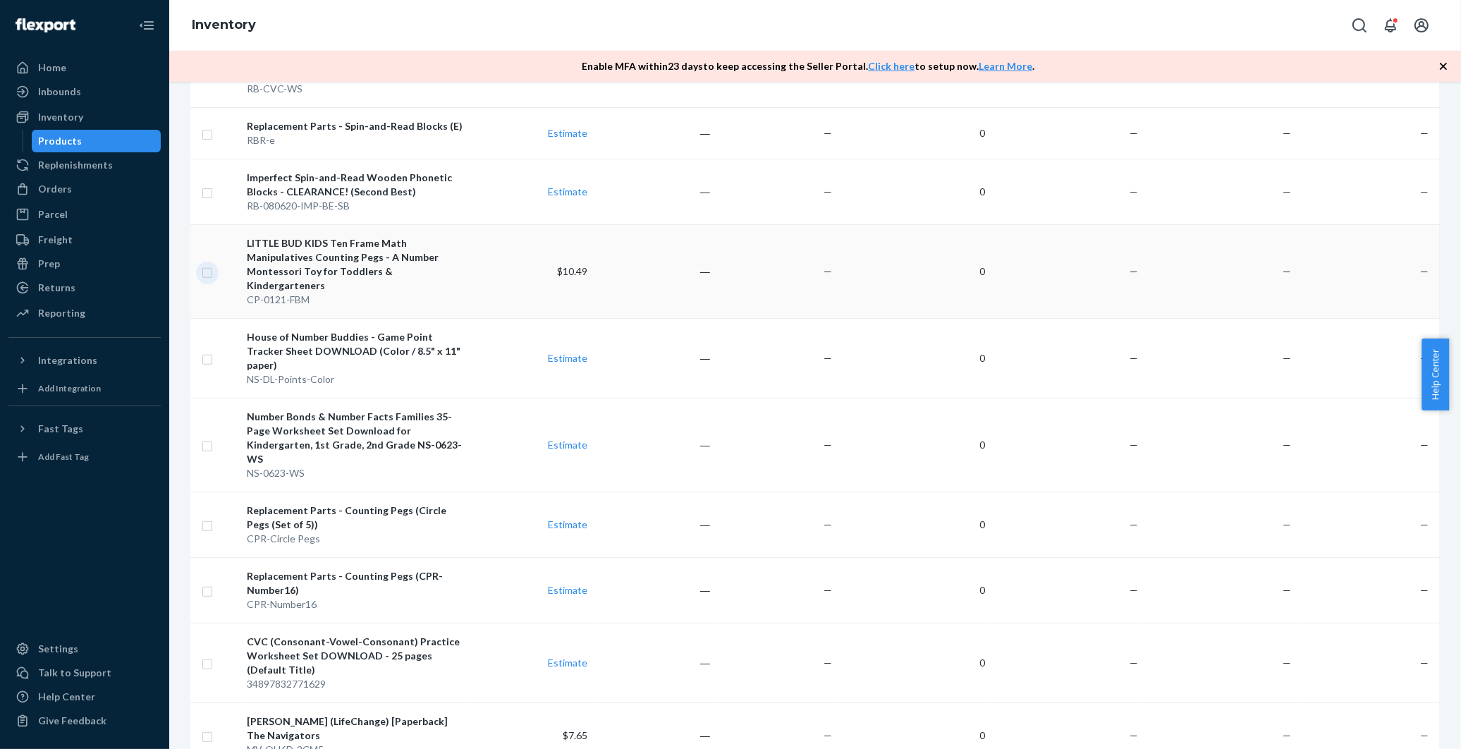
click at [212, 264] on input "checkbox" at bounding box center [207, 271] width 11 height 15
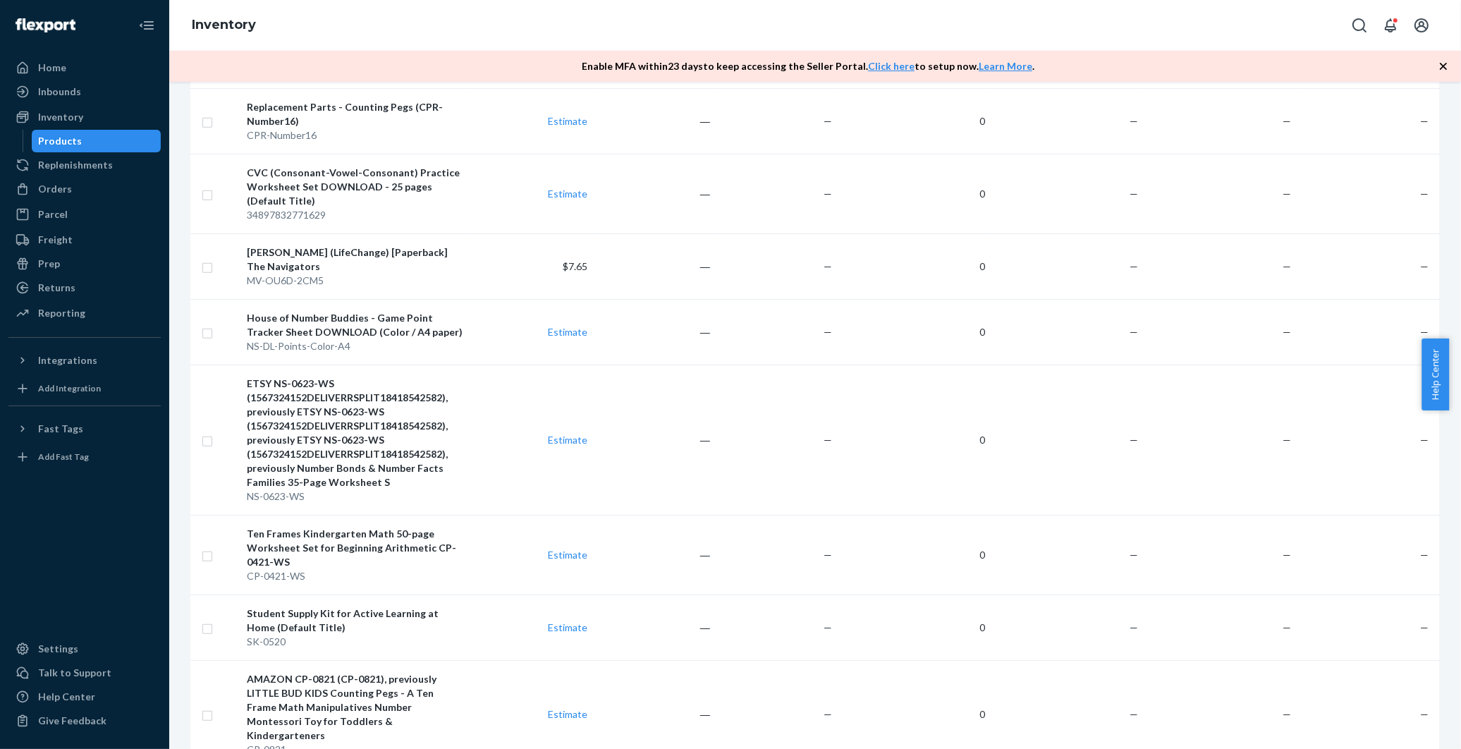
scroll to position [1175, 0]
checkbox input "true"
click at [207, 258] on input "checkbox" at bounding box center [207, 265] width 11 height 15
checkbox input "true"
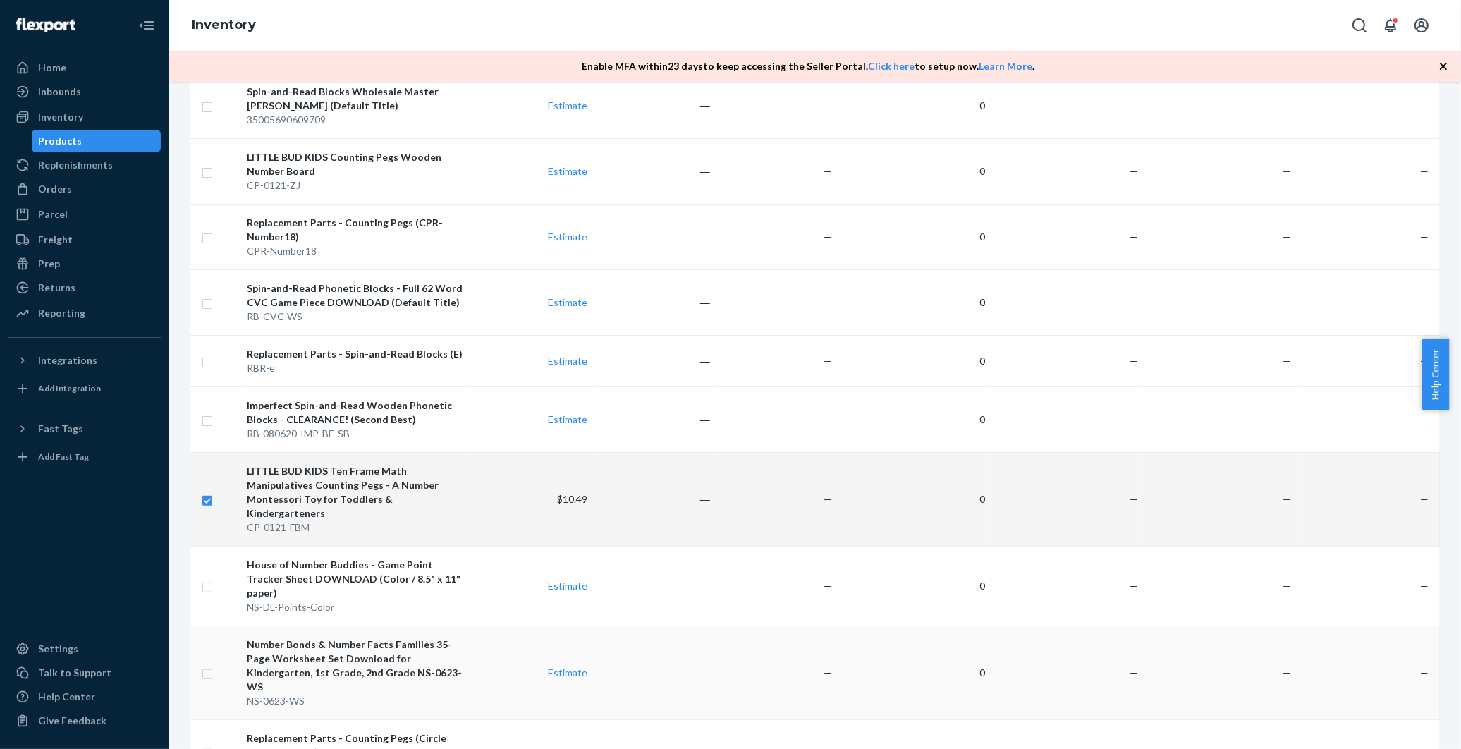
scroll to position [626, 0]
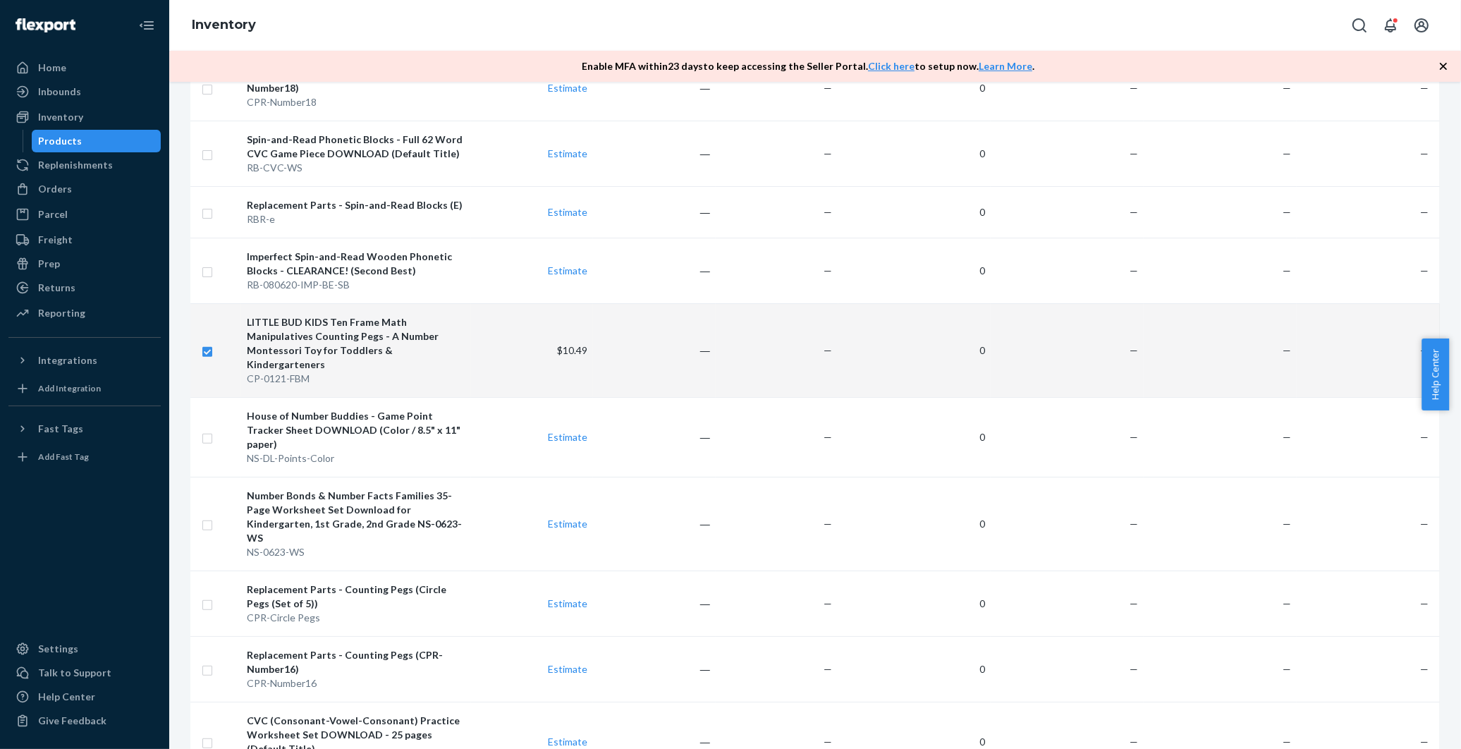
checkbox input "true"
click at [212, 343] on input "checkbox" at bounding box center [207, 350] width 11 height 15
checkbox input "false"
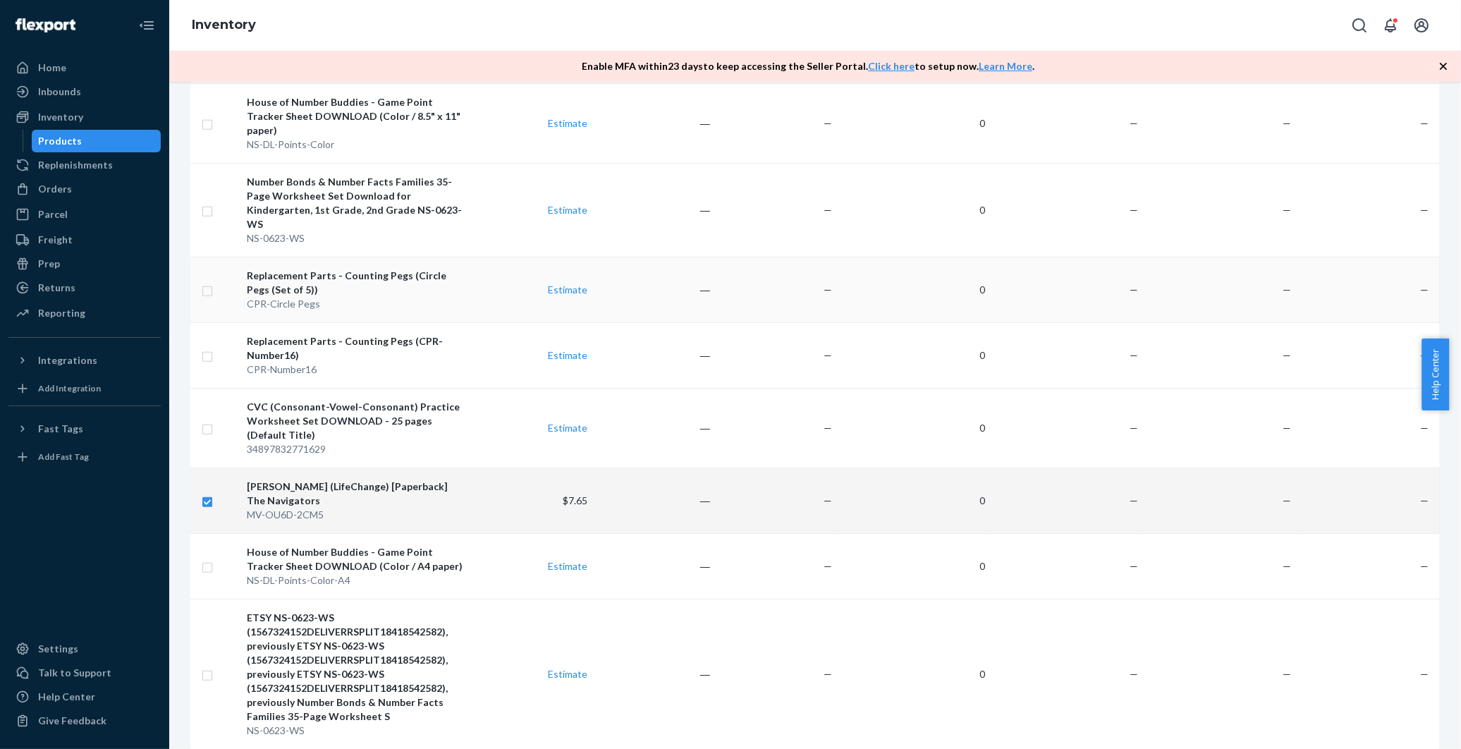
scroll to position [1018, 0]
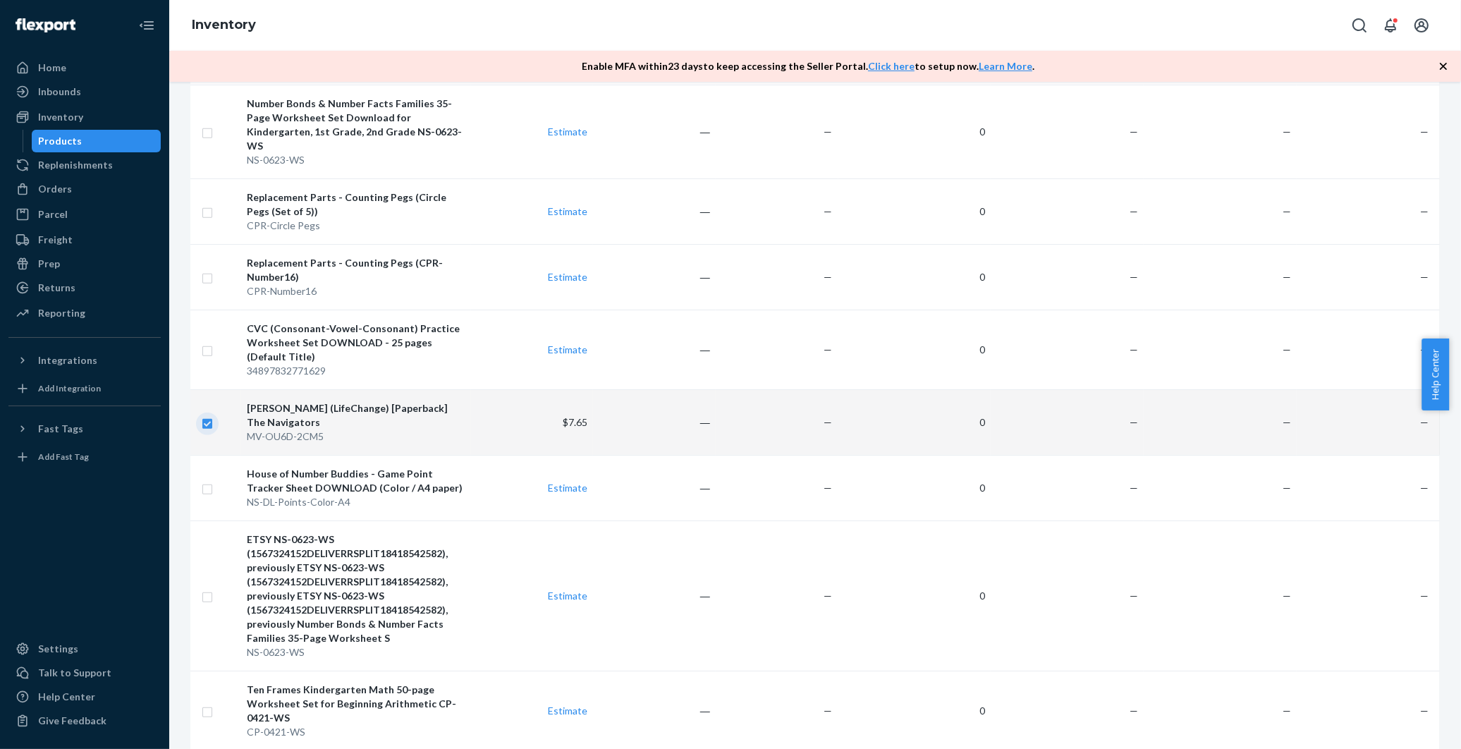
click at [207, 415] on input "checkbox" at bounding box center [207, 422] width 11 height 15
checkbox input "false"
drag, startPoint x: 320, startPoint y: 348, endPoint x: 272, endPoint y: 353, distance: 48.8
click at [272, 401] on div "[PERSON_NAME] (LifeChange) [Paperback] The Navigators" at bounding box center [356, 415] width 218 height 28
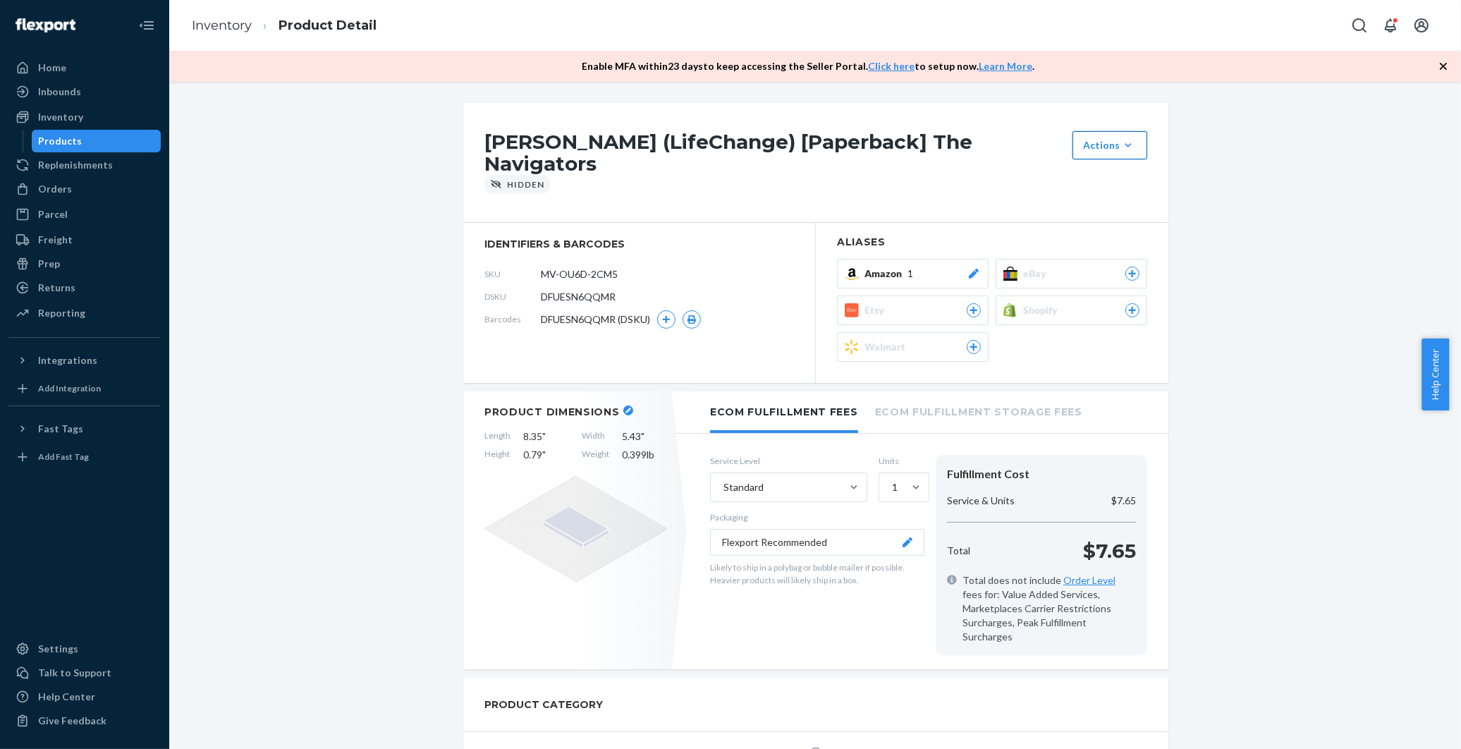
click at [1128, 150] on icon "button" at bounding box center [1128, 145] width 14 height 14
click at [967, 269] on icon at bounding box center [974, 274] width 14 height 10
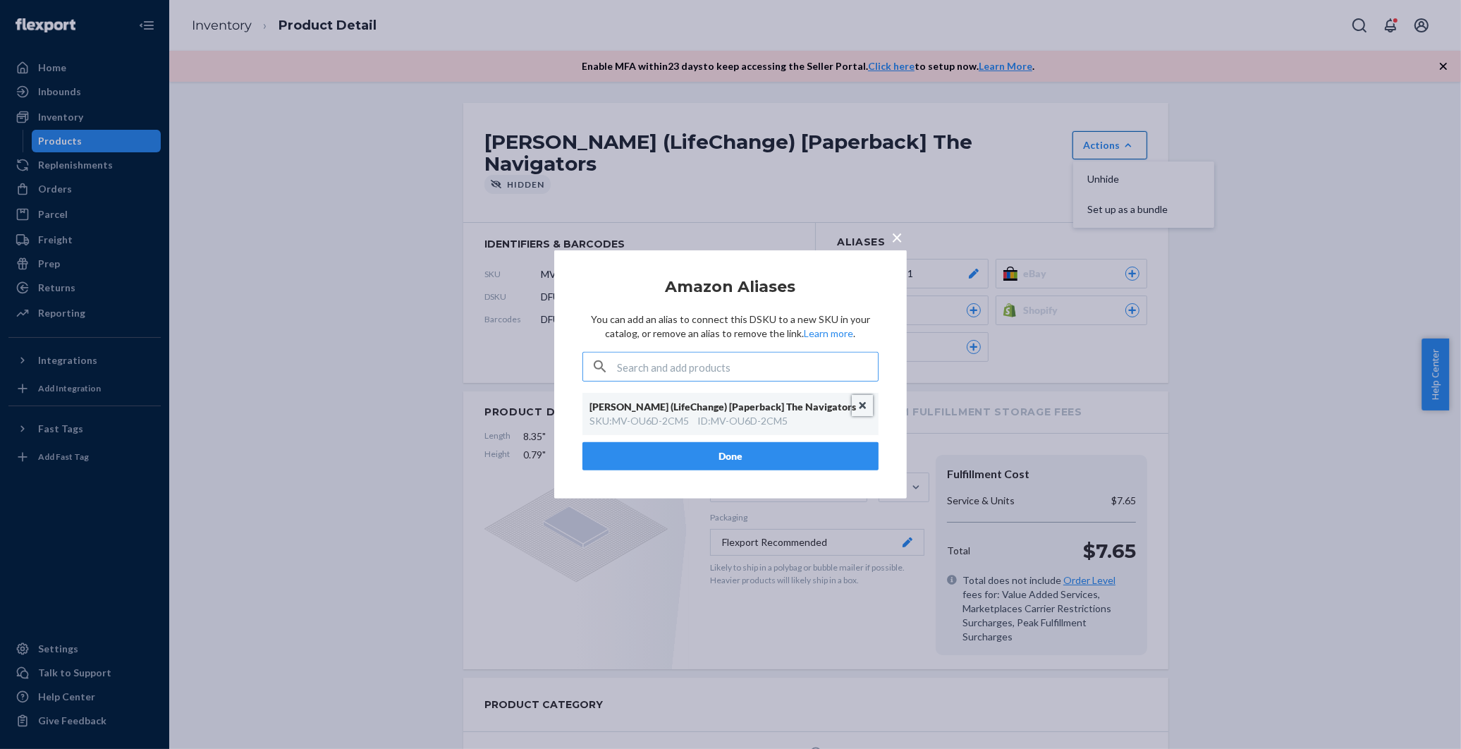
click at [859, 403] on button "Unlink" at bounding box center [863, 405] width 21 height 21
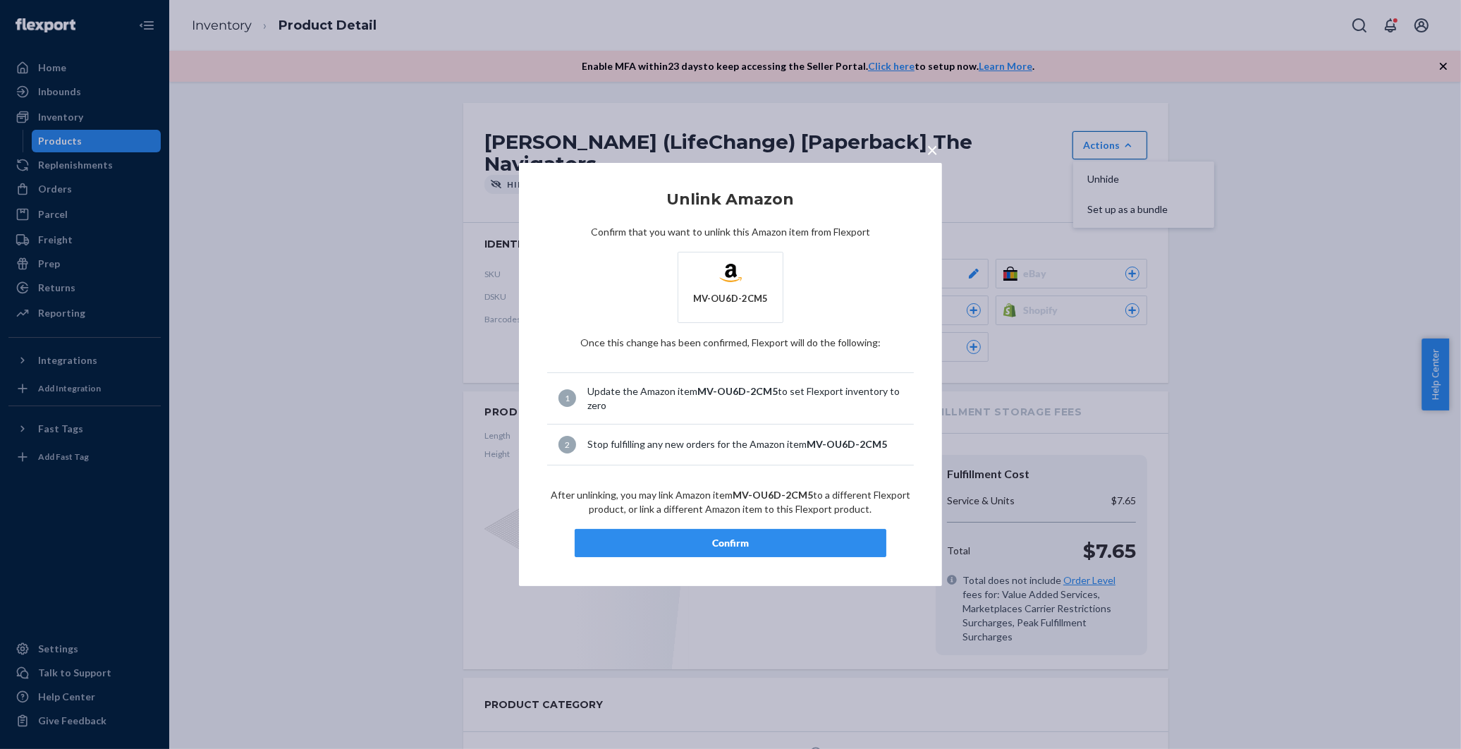
click at [709, 547] on div "Confirm" at bounding box center [731, 543] width 288 height 14
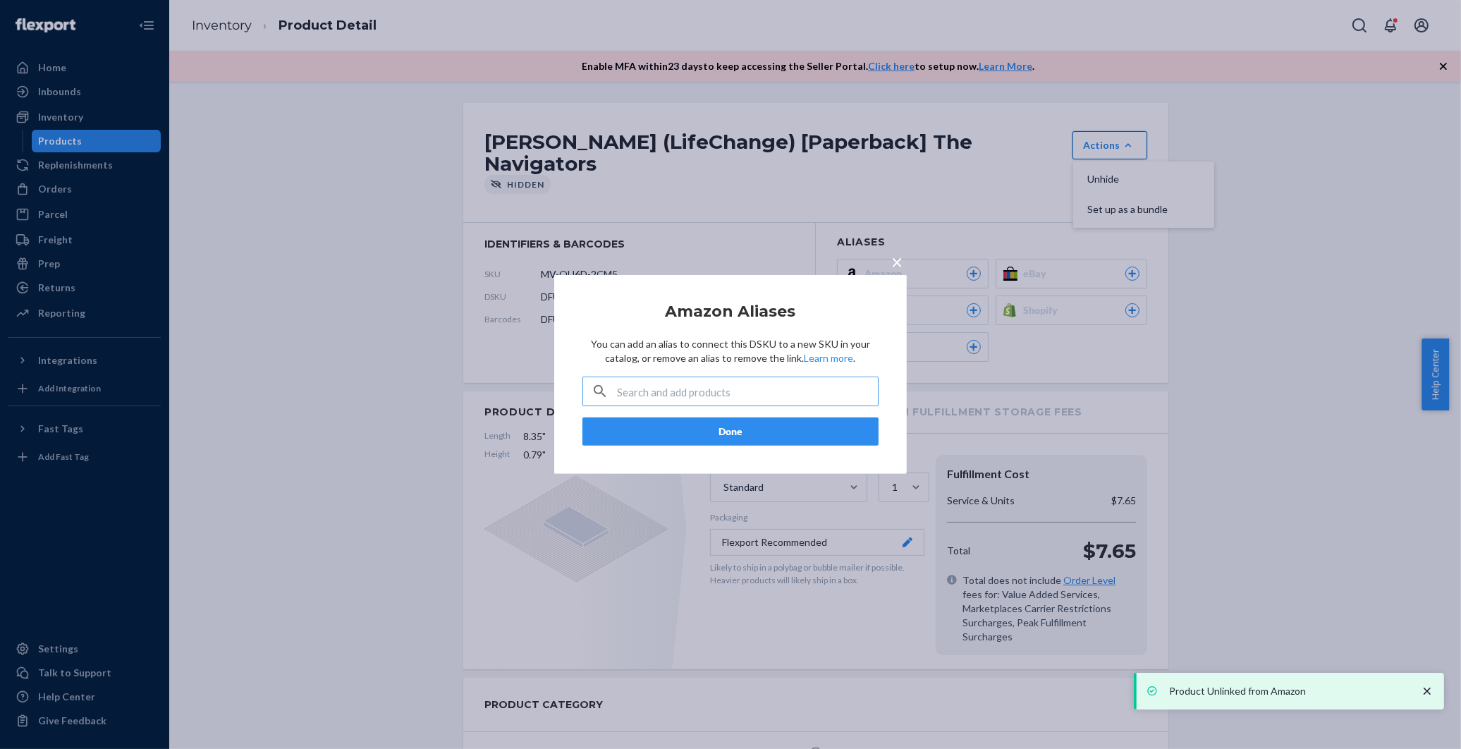
click at [898, 262] on span "×" at bounding box center [896, 262] width 11 height 24
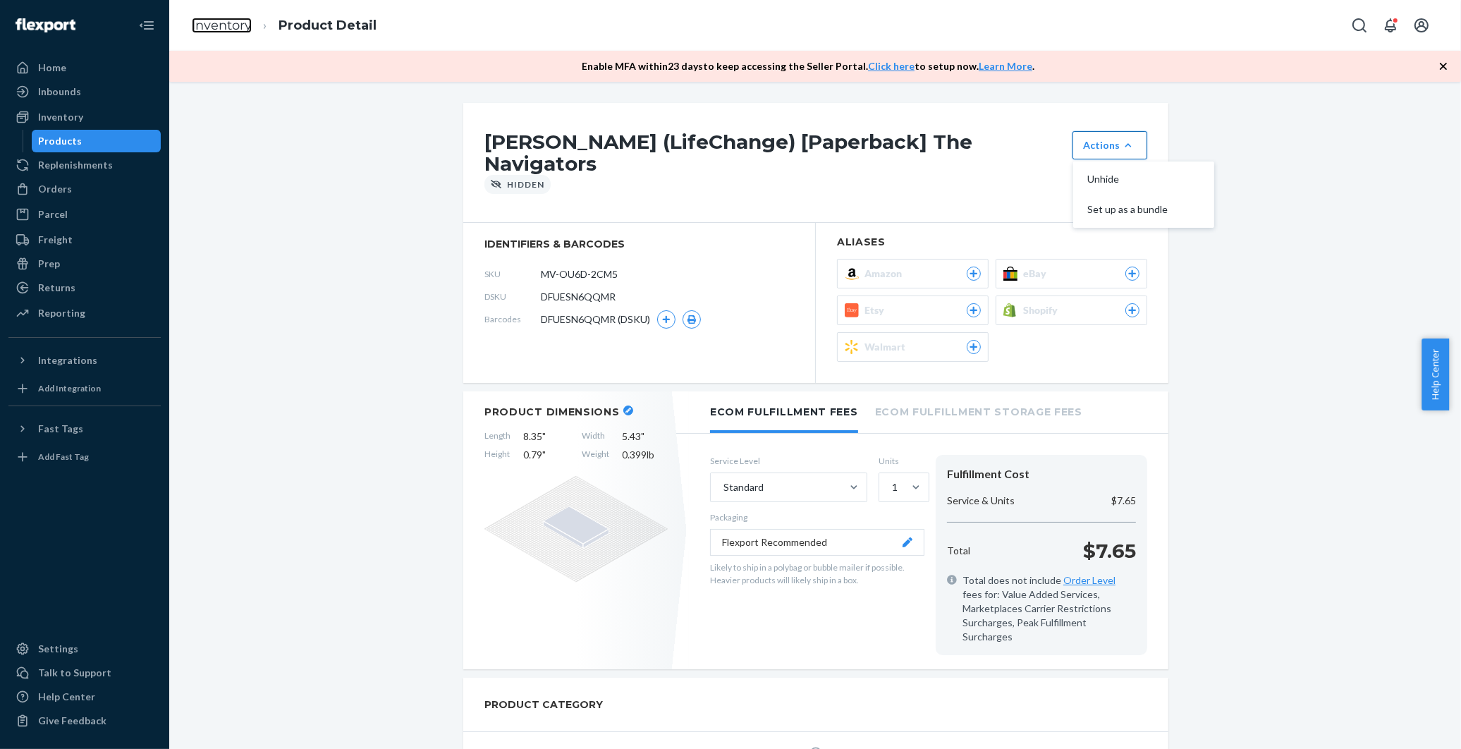
drag, startPoint x: 226, startPoint y: 21, endPoint x: 392, endPoint y: 302, distance: 326.0
click at [226, 21] on link "Inventory" at bounding box center [222, 26] width 60 height 16
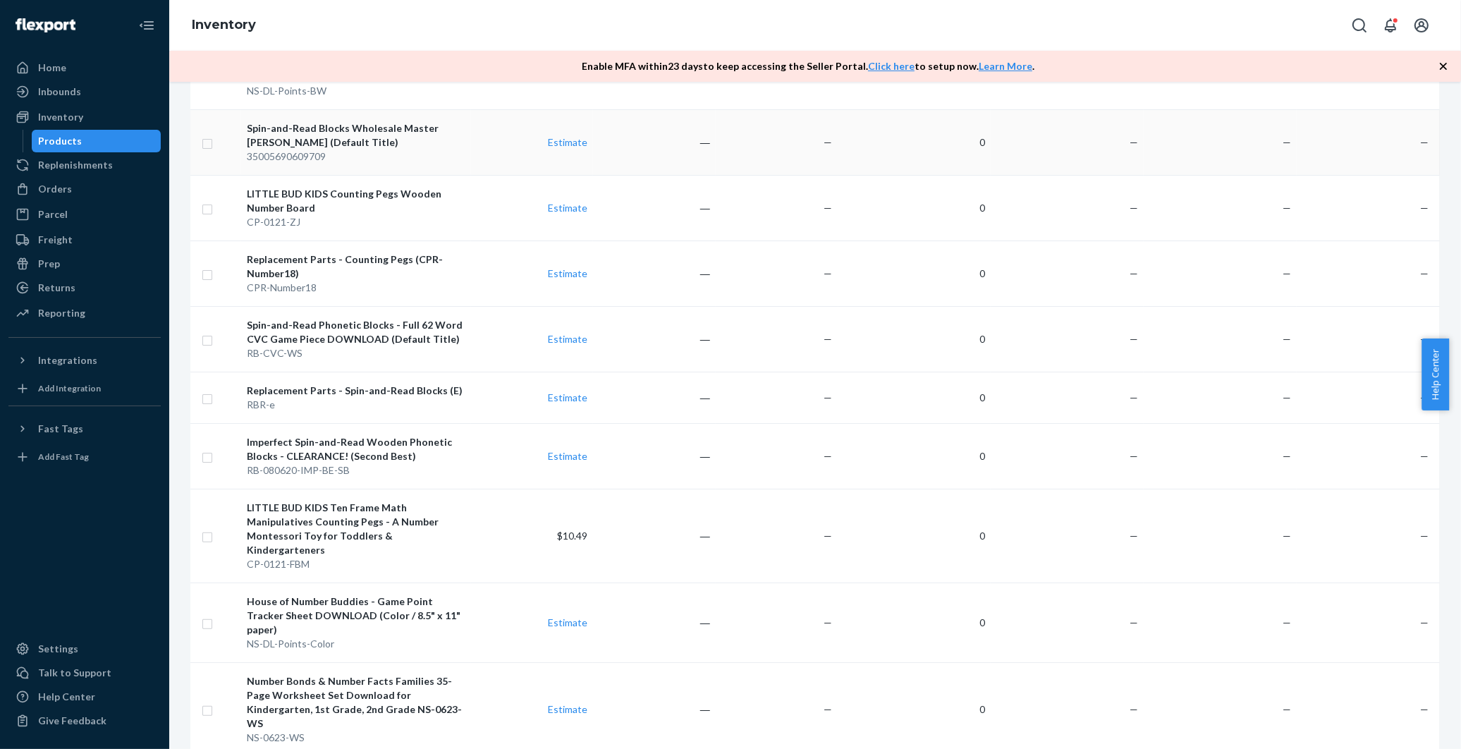
scroll to position [470, 0]
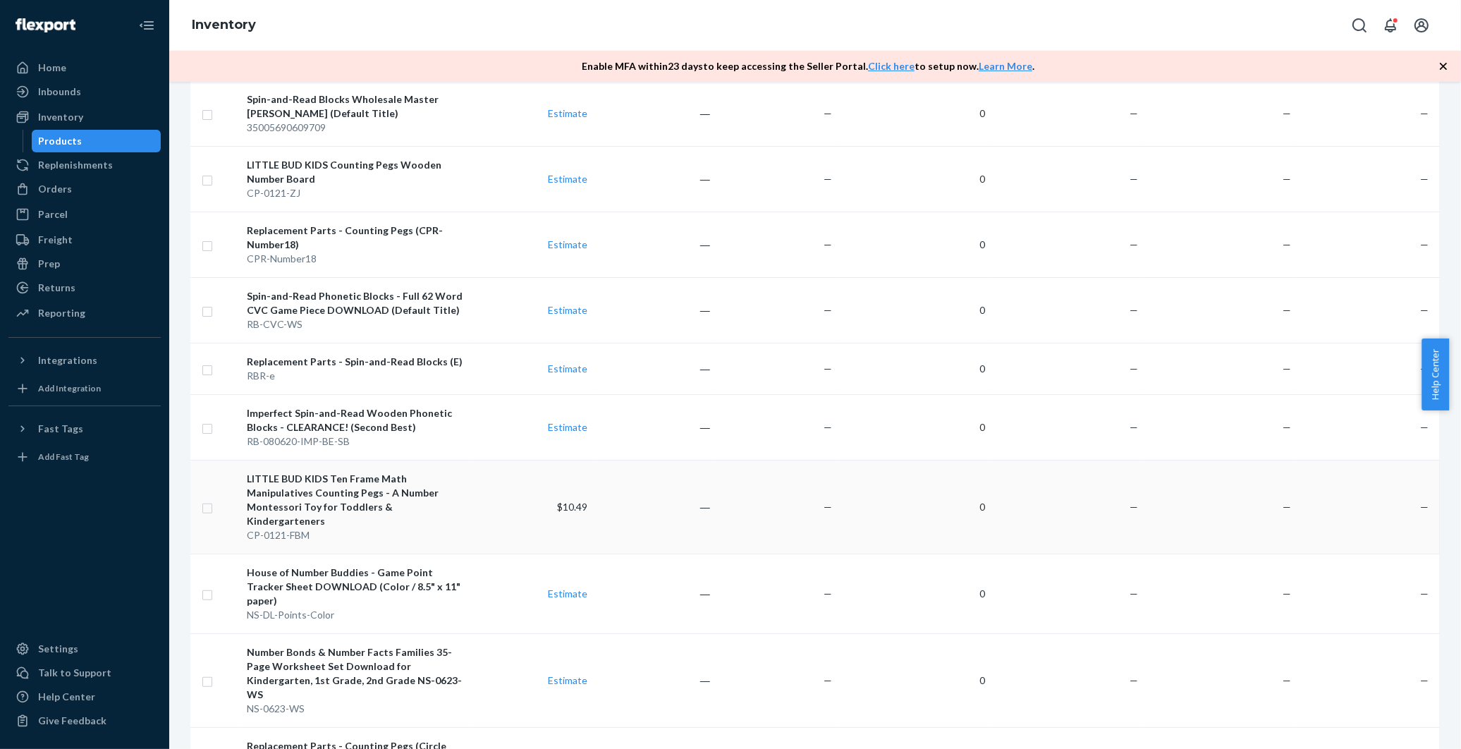
click at [322, 473] on div "LITTLE BUD KIDS Ten Frame Math Manipulatives Counting Pegs - A Number Montessor…" at bounding box center [356, 500] width 218 height 56
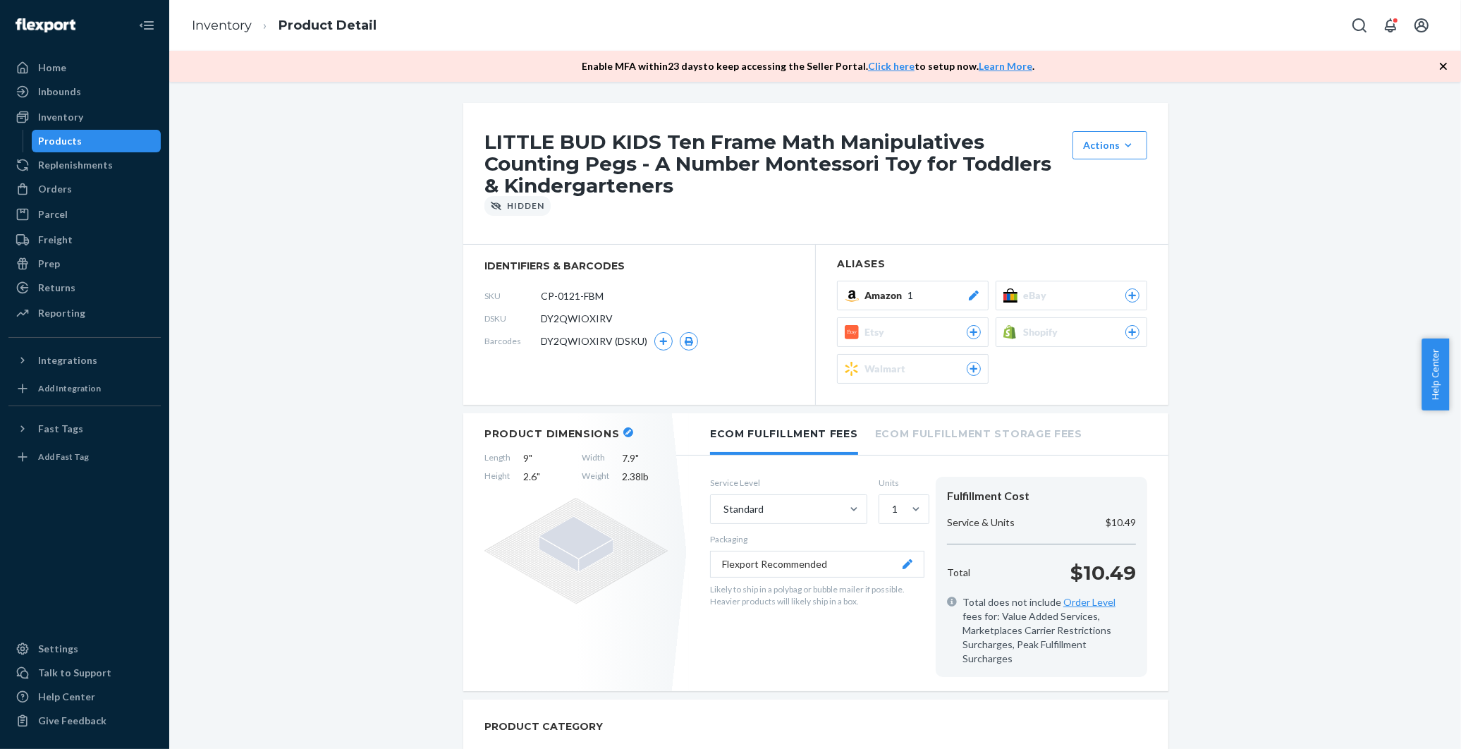
click at [959, 297] on div "Amazon 1" at bounding box center [923, 295] width 116 height 14
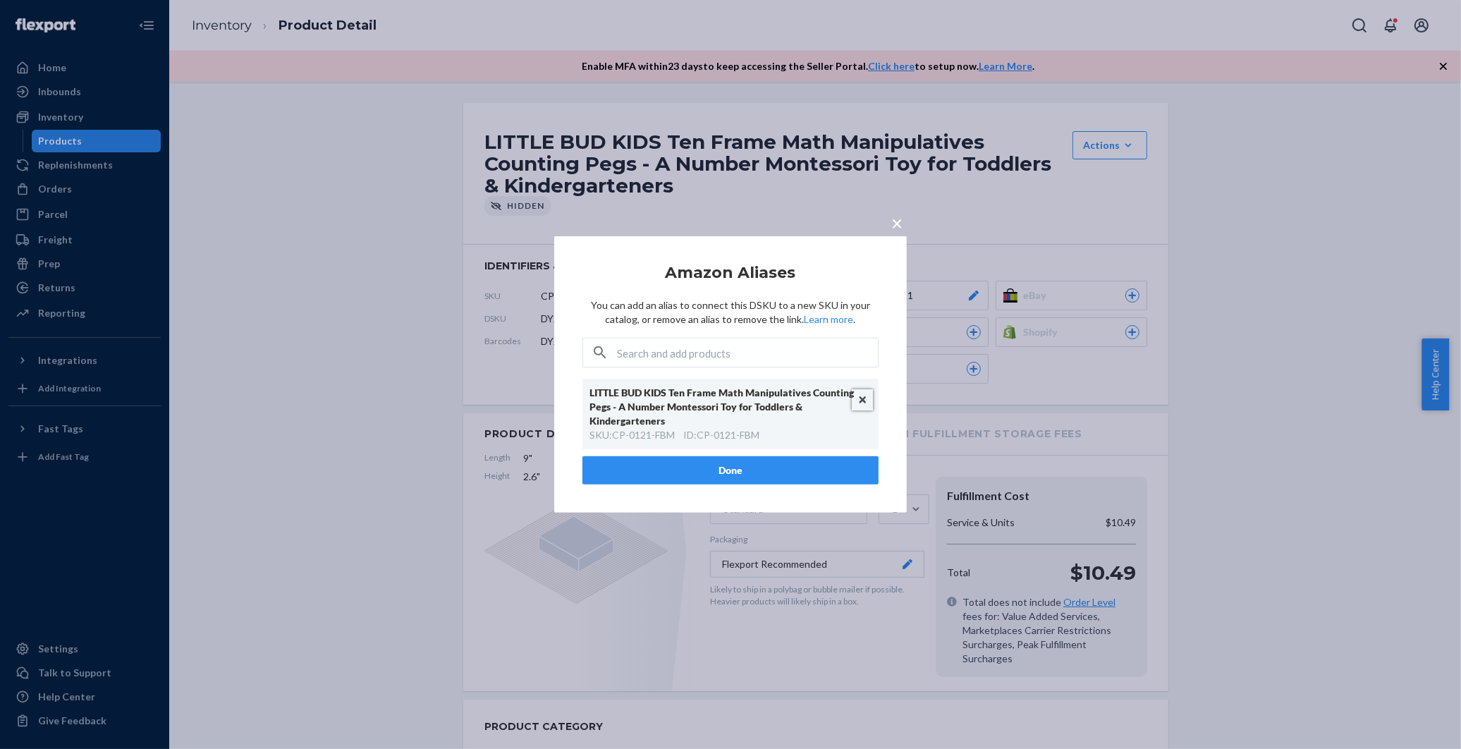
click at [863, 398] on button "Unlink" at bounding box center [863, 399] width 21 height 21
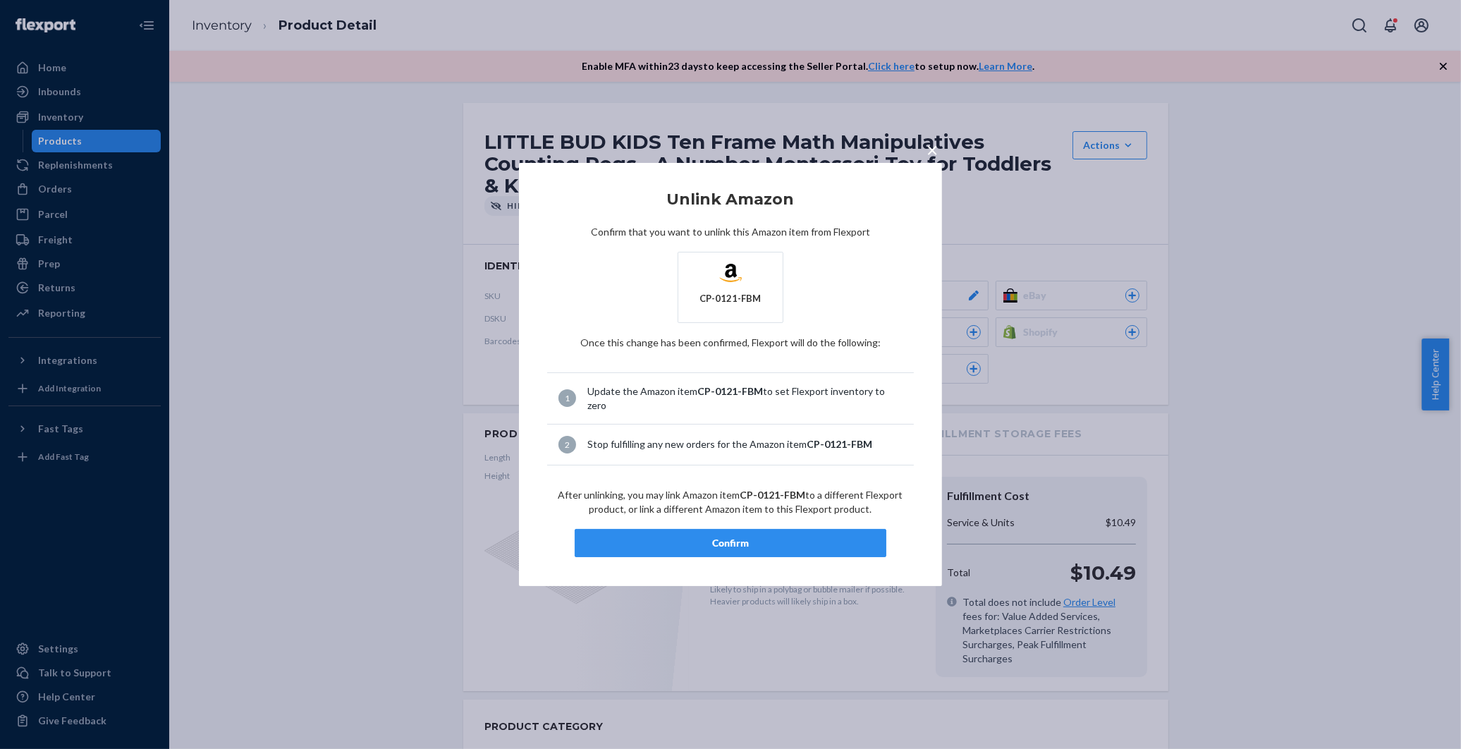
click at [774, 536] on div "Confirm" at bounding box center [731, 543] width 288 height 14
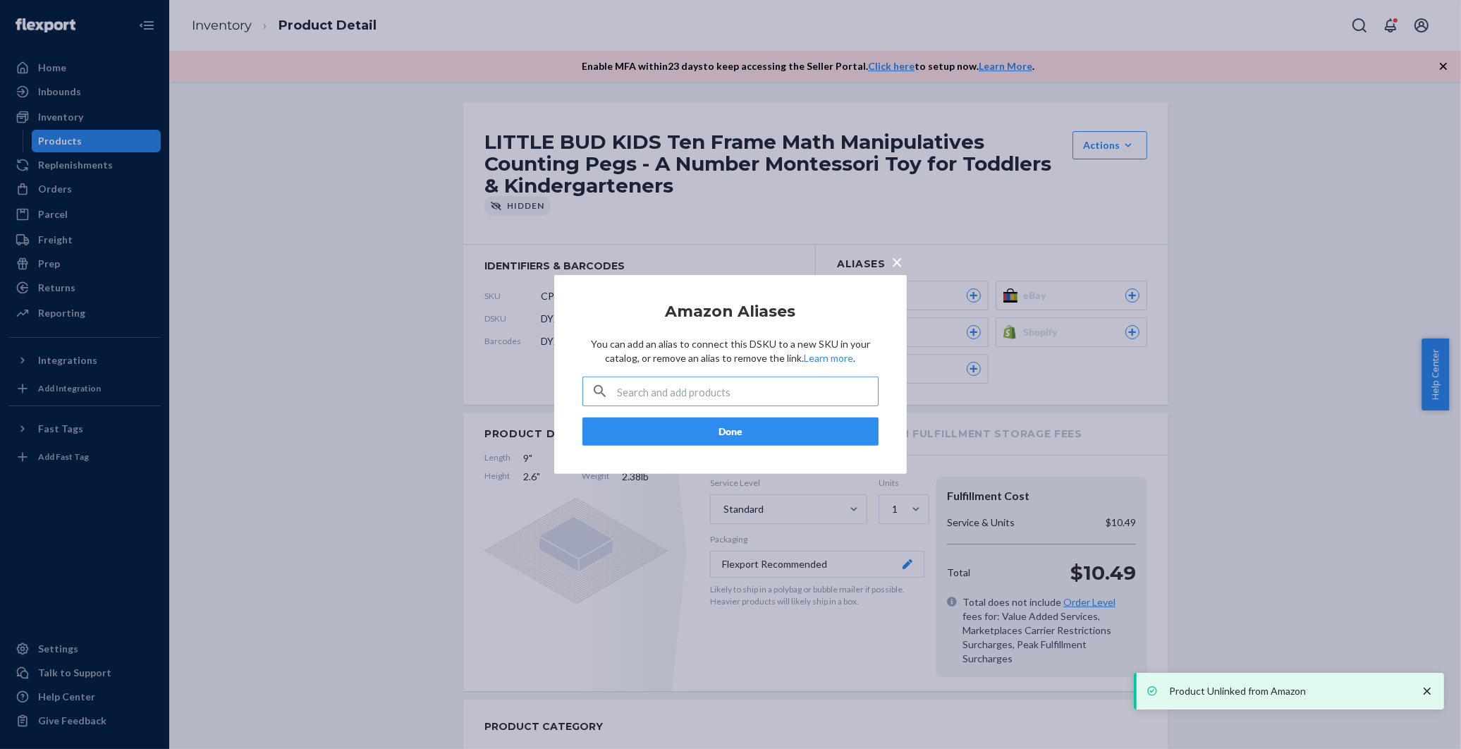
click at [901, 256] on span "×" at bounding box center [896, 262] width 11 height 24
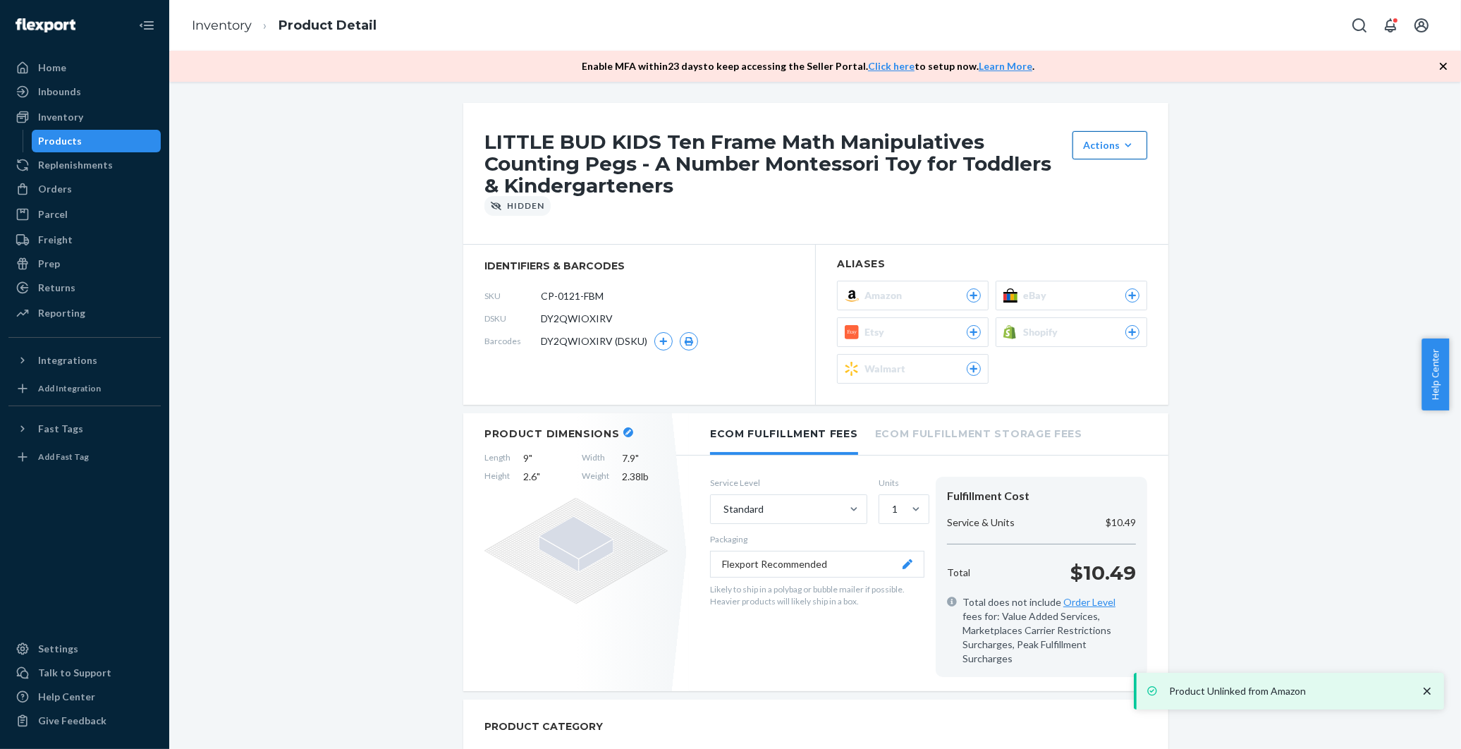
click at [1111, 145] on div "Actions" at bounding box center [1110, 145] width 54 height 14
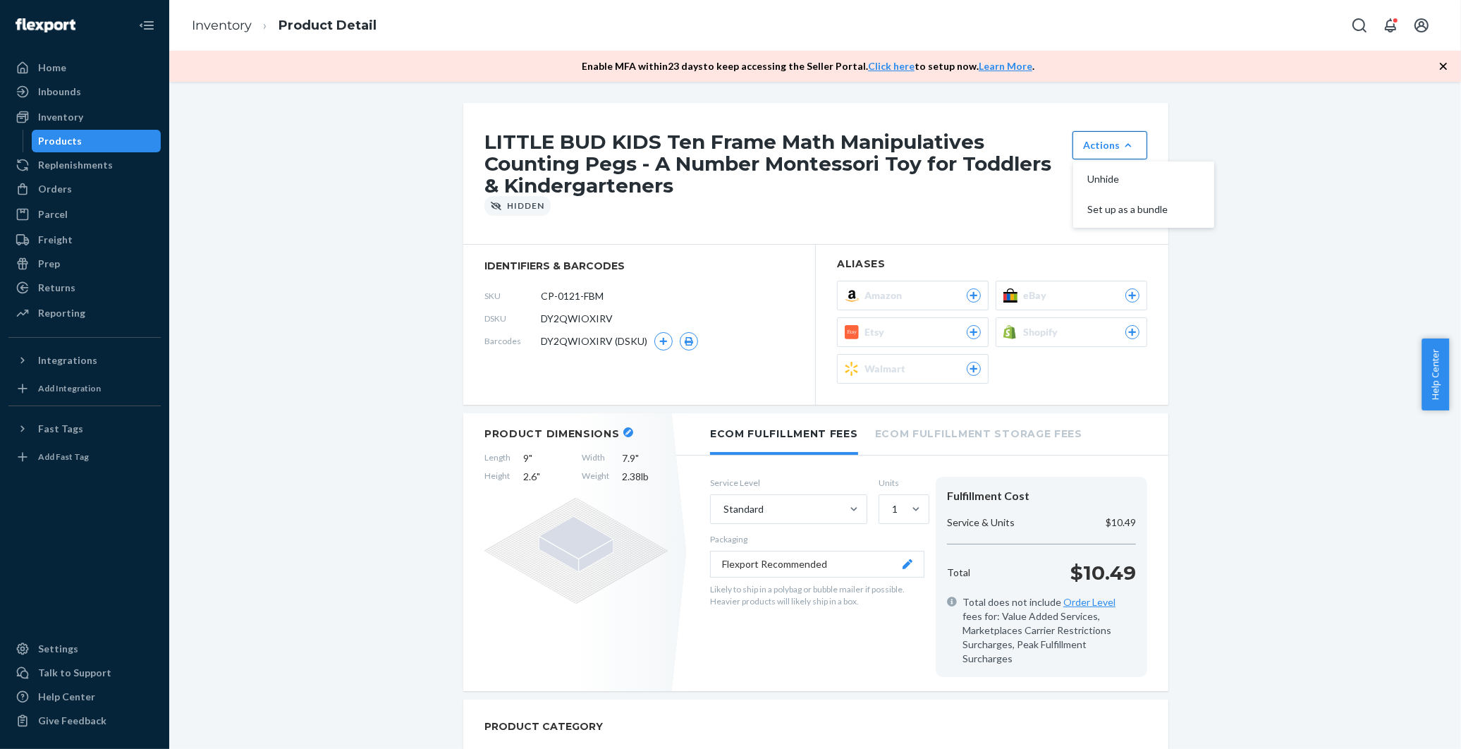
click at [1111, 145] on div "Actions" at bounding box center [1110, 145] width 54 height 14
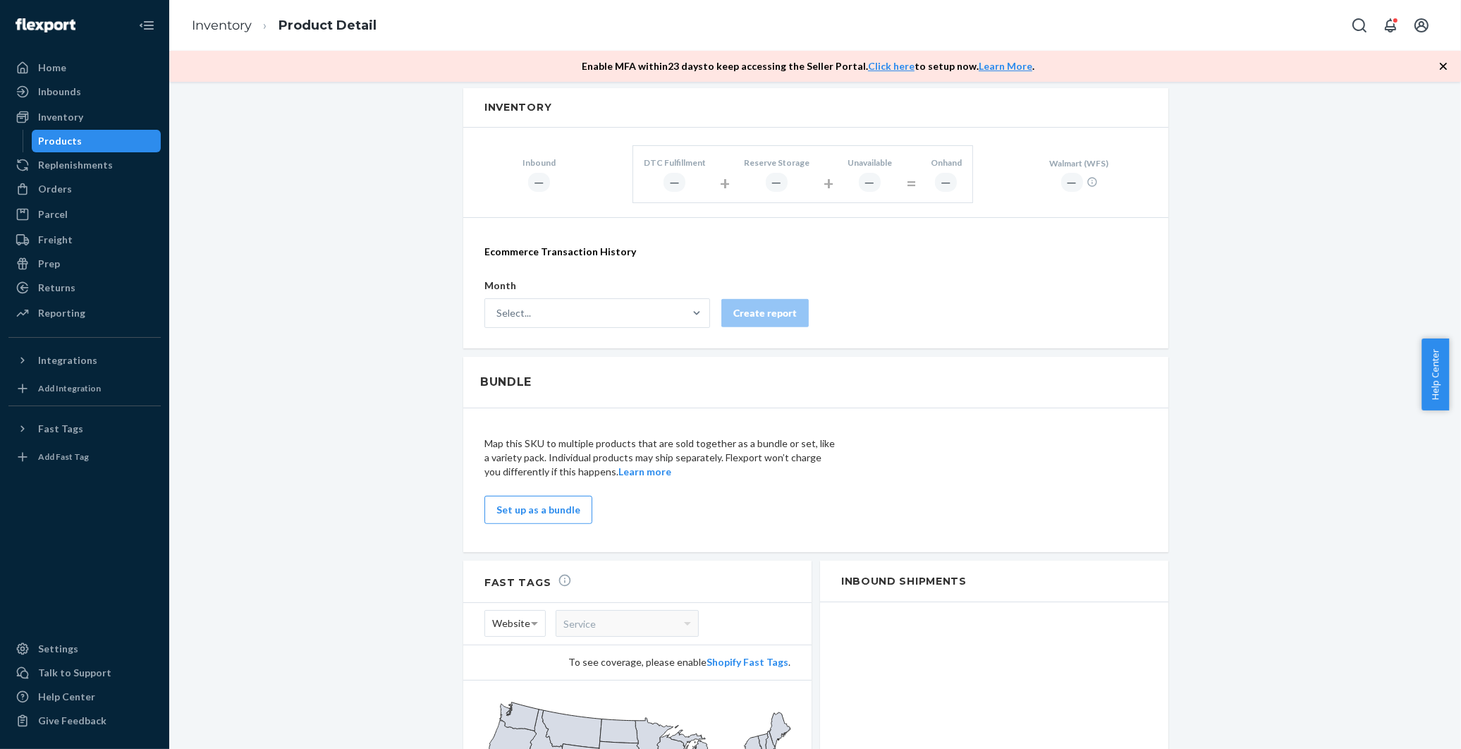
scroll to position [977, 0]
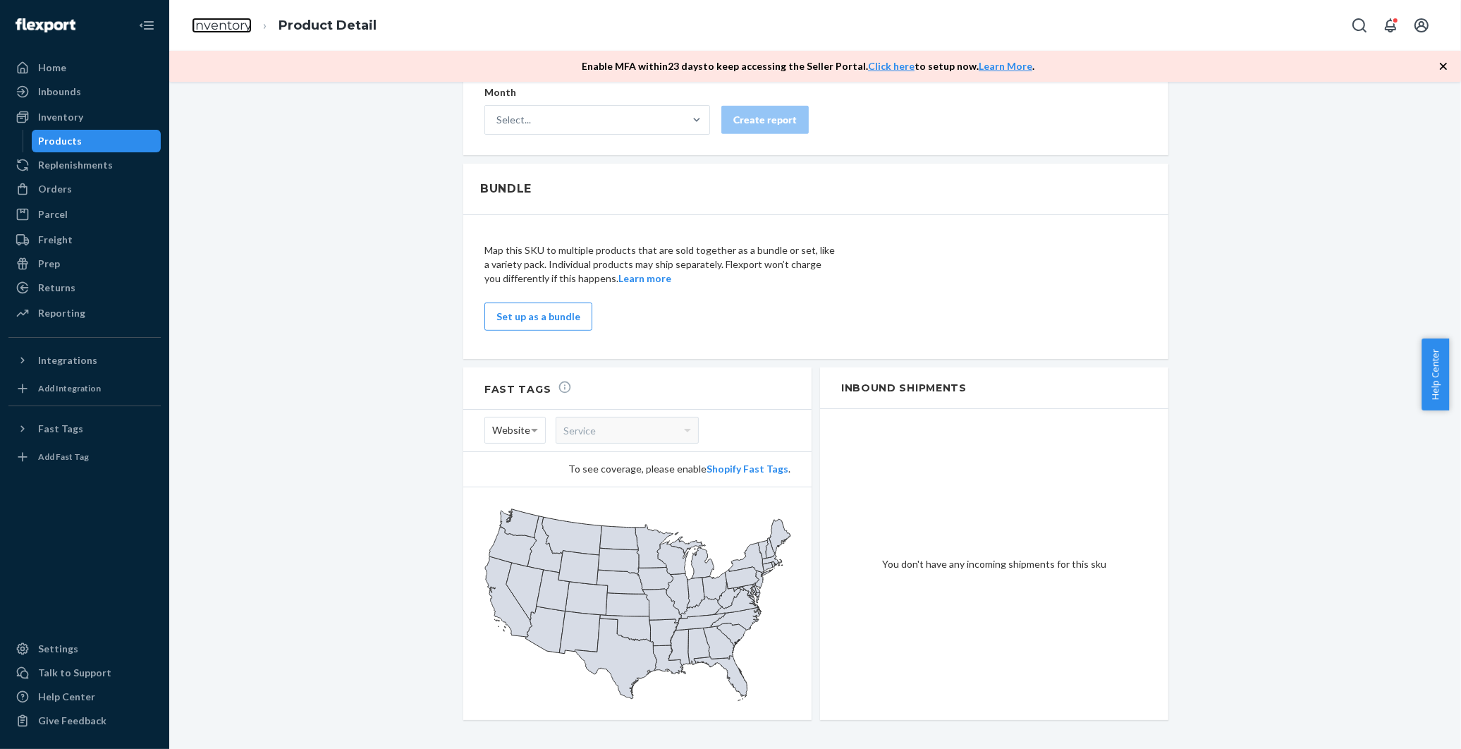
drag, startPoint x: 233, startPoint y: 23, endPoint x: 994, endPoint y: 315, distance: 815.3
click at [233, 23] on link "Inventory" at bounding box center [222, 26] width 60 height 16
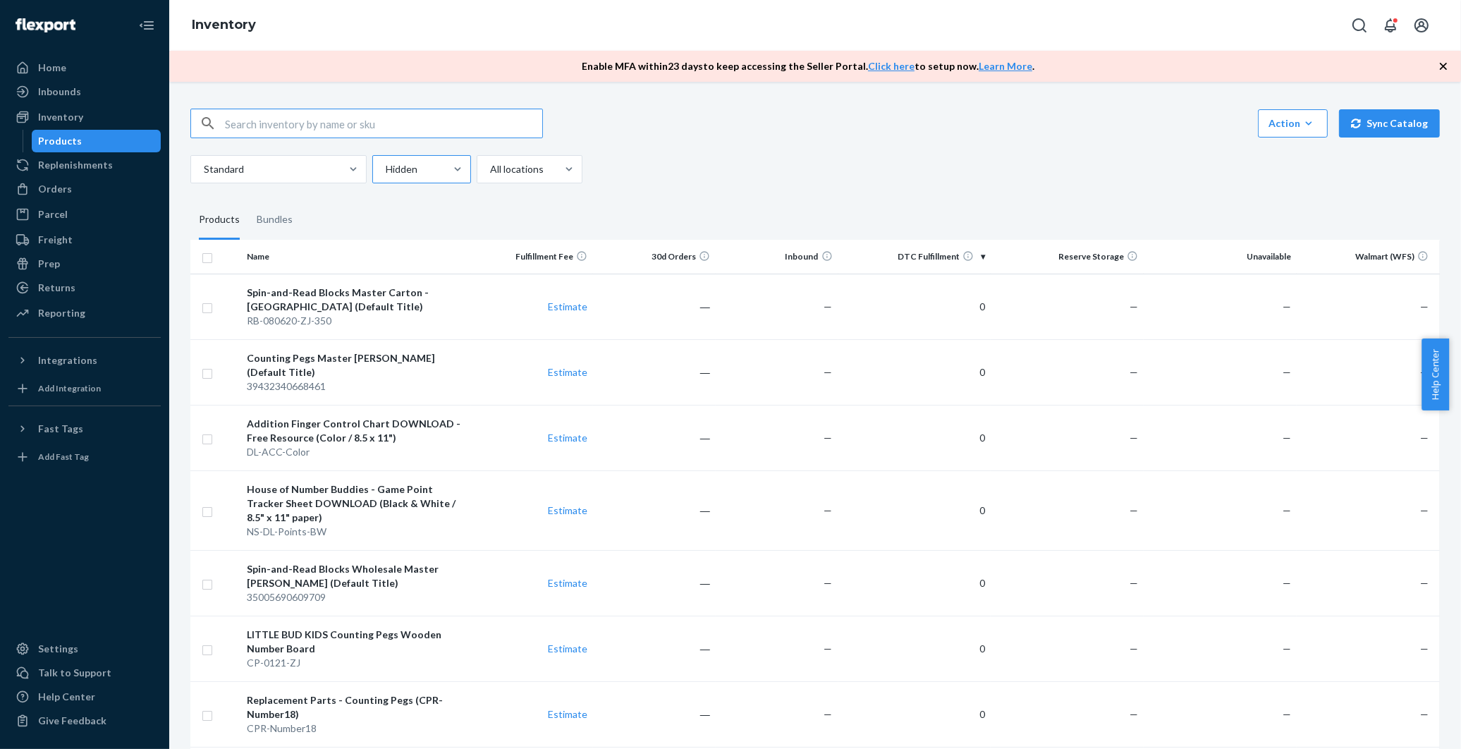
click at [400, 164] on div at bounding box center [420, 169] width 72 height 17
click at [386, 164] on input "Hidden" at bounding box center [384, 169] width 1 height 14
click at [400, 202] on div "Active" at bounding box center [421, 203] width 93 height 28
click at [386, 176] on input "option Active focused, 1 of 2. 2 results available. Use Up and Down to choose o…" at bounding box center [384, 169] width 1 height 14
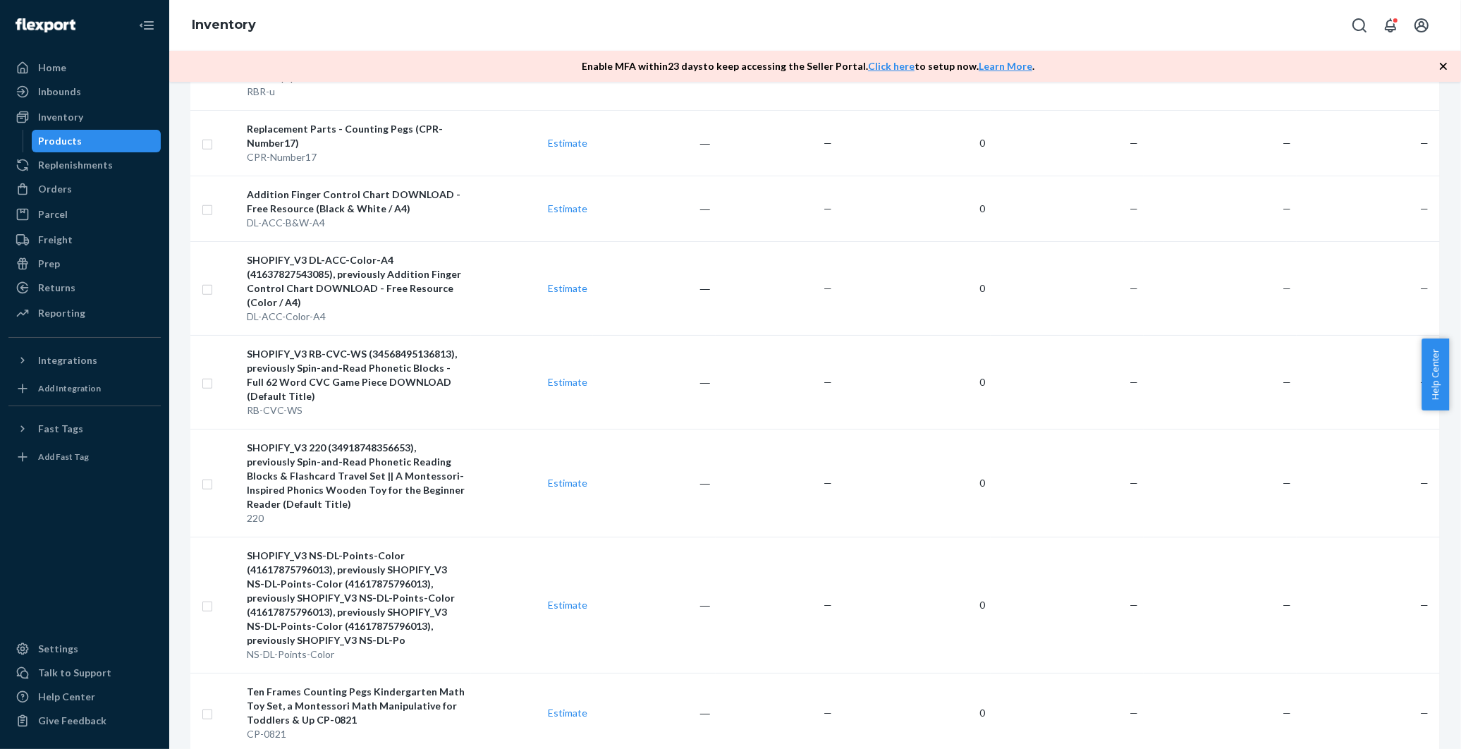
scroll to position [1605, 0]
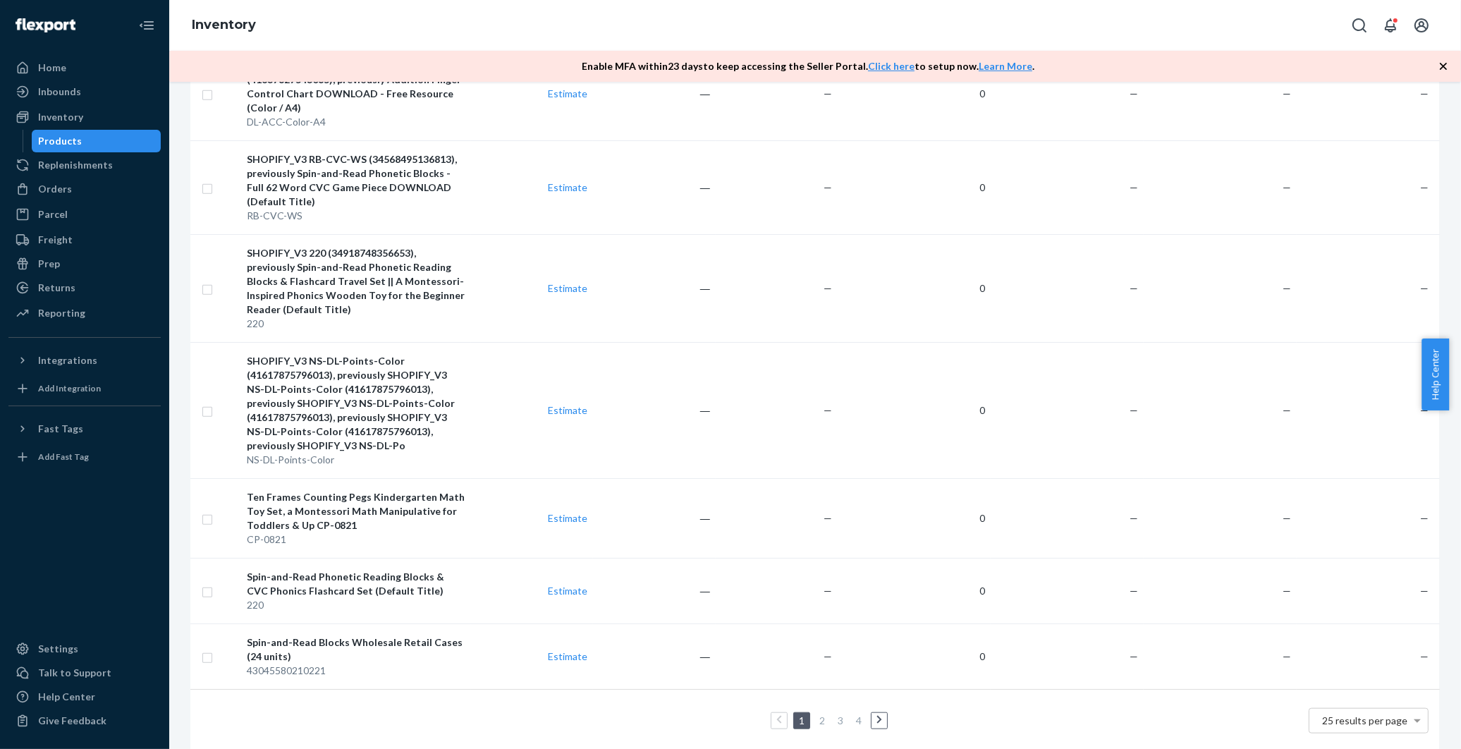
click at [817, 714] on link "2" at bounding box center [822, 720] width 11 height 12
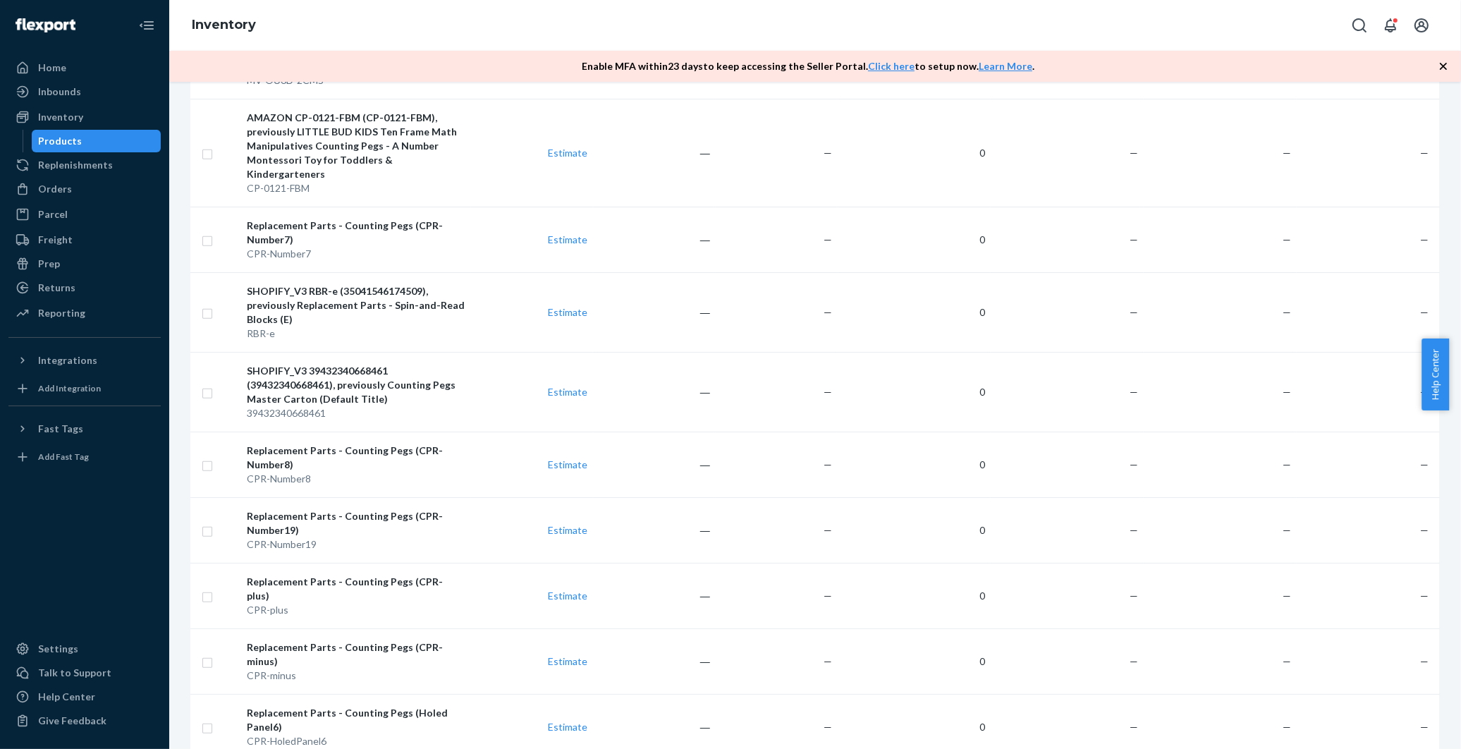
scroll to position [1323, 0]
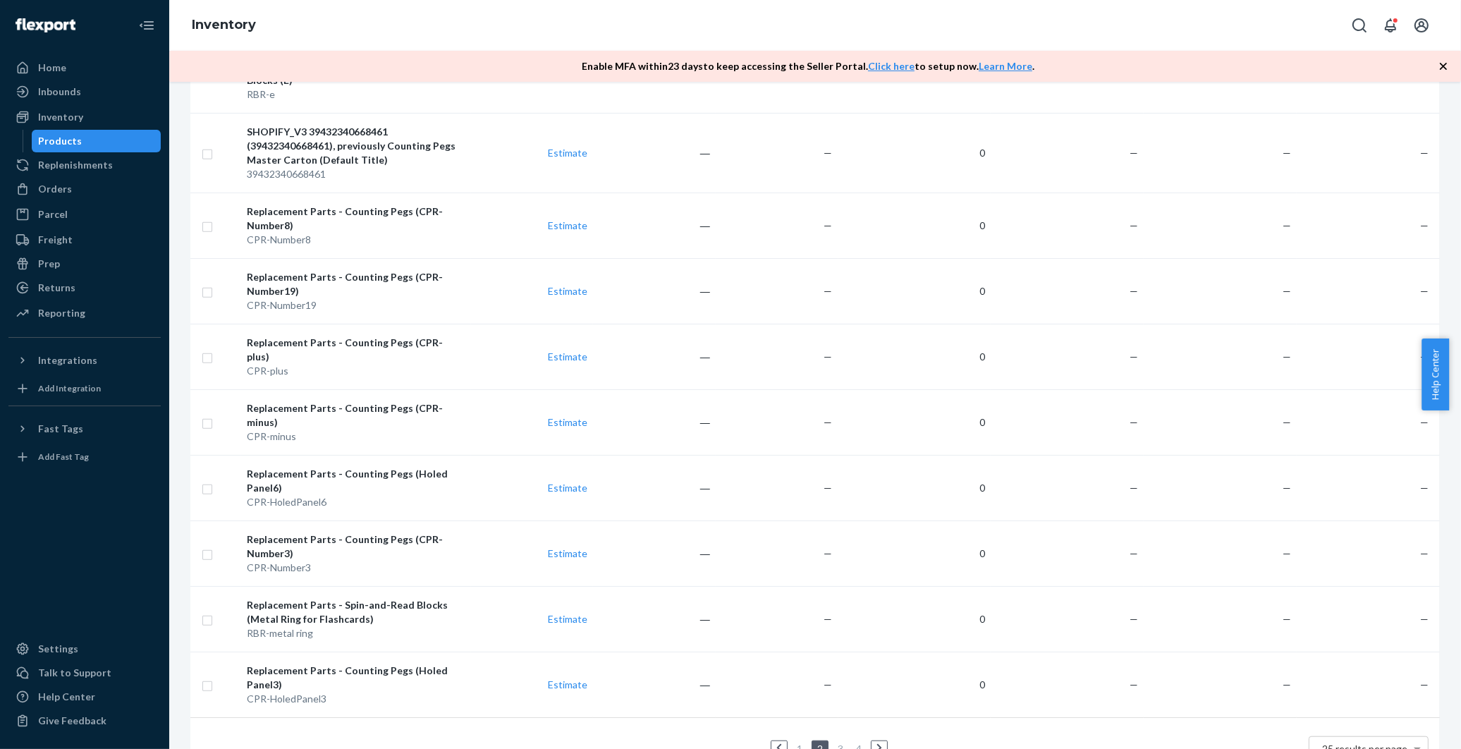
click at [836, 743] on link "3" at bounding box center [840, 749] width 11 height 12
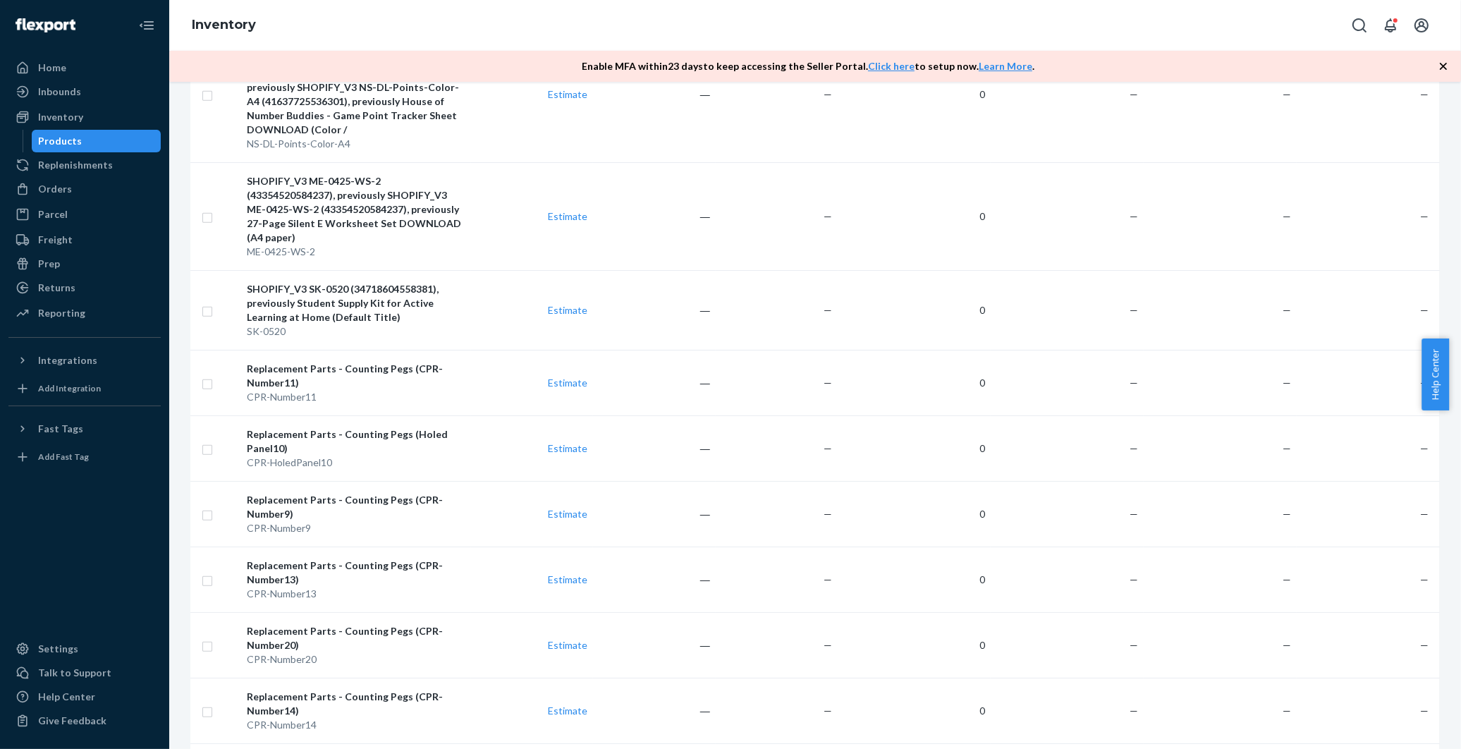
scroll to position [1605, 0]
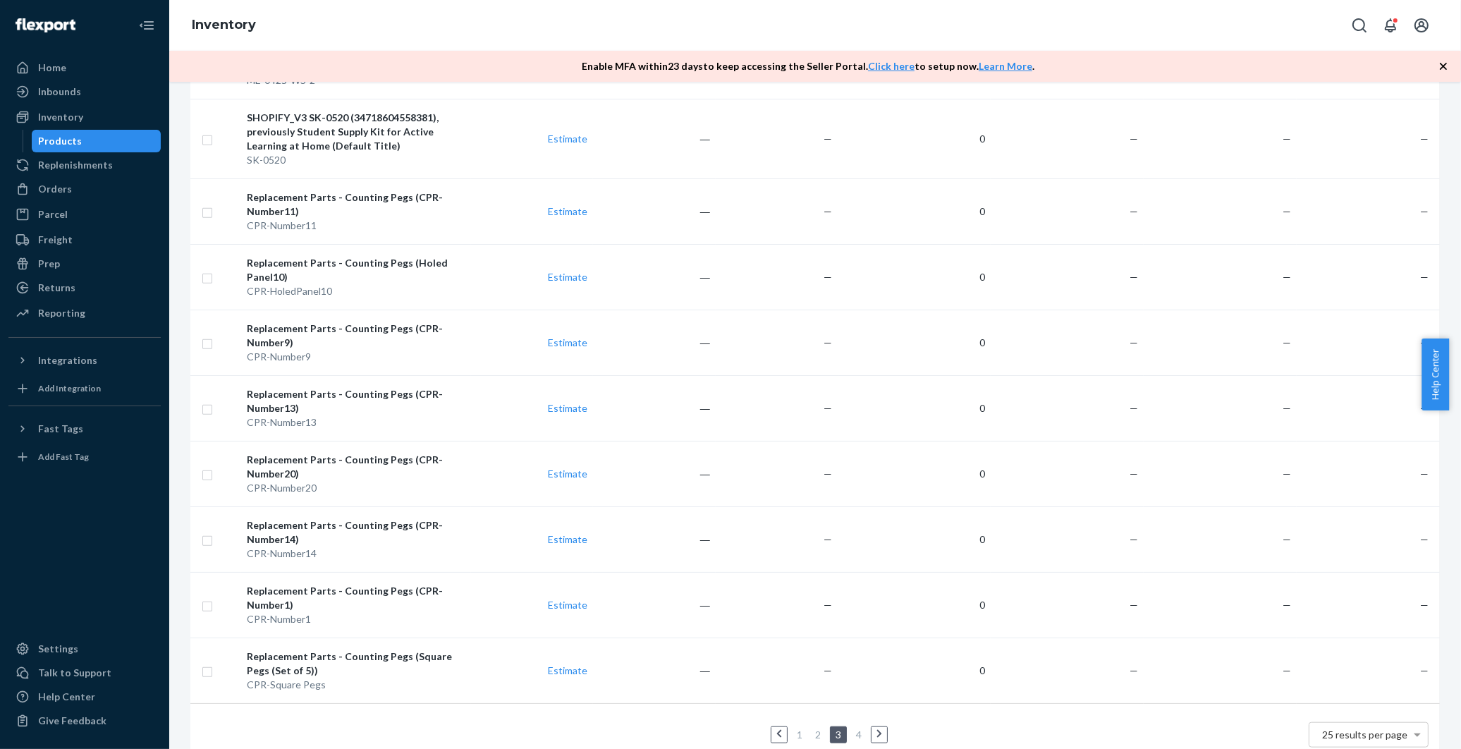
click at [855, 729] on link "4" at bounding box center [858, 735] width 11 height 12
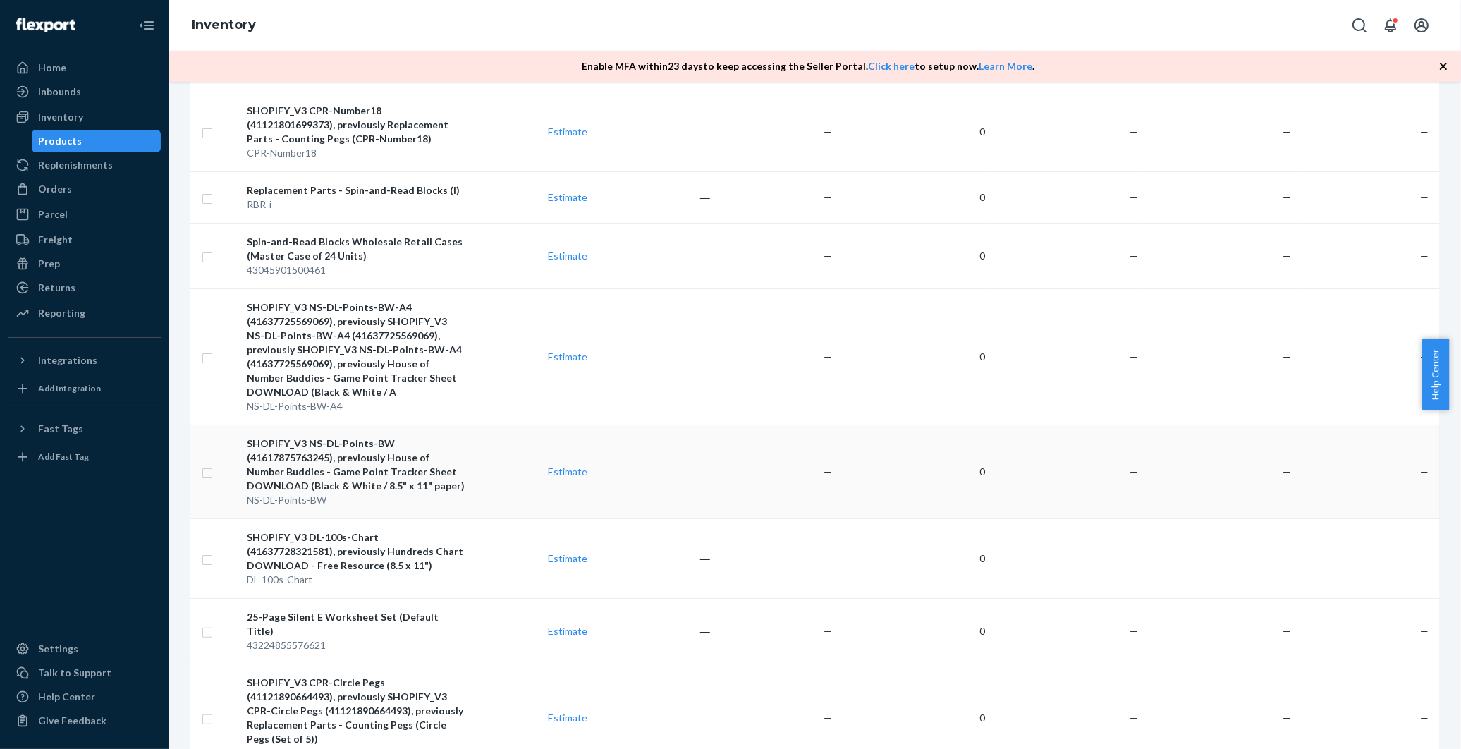
scroll to position [410, 0]
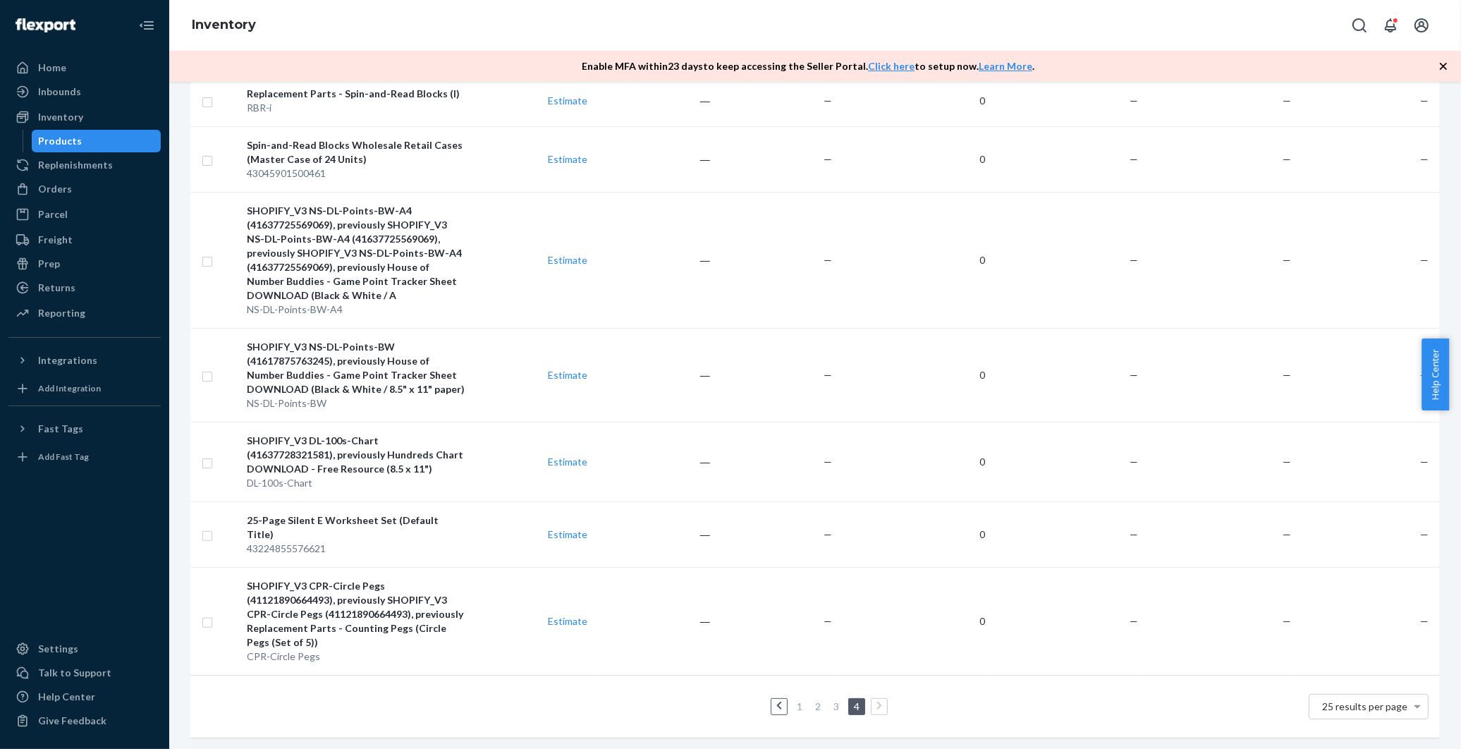
click at [794, 700] on link "1" at bounding box center [799, 706] width 11 height 12
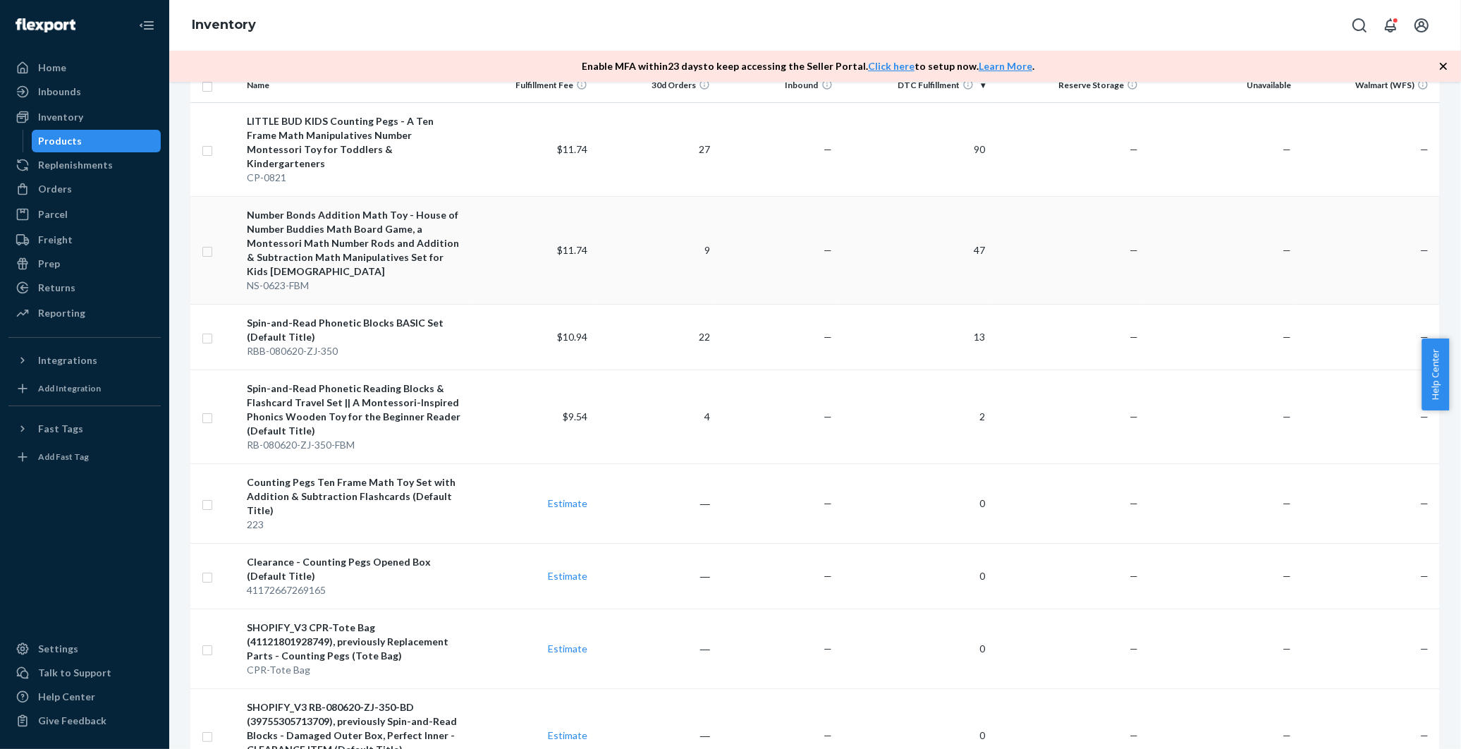
scroll to position [0, 0]
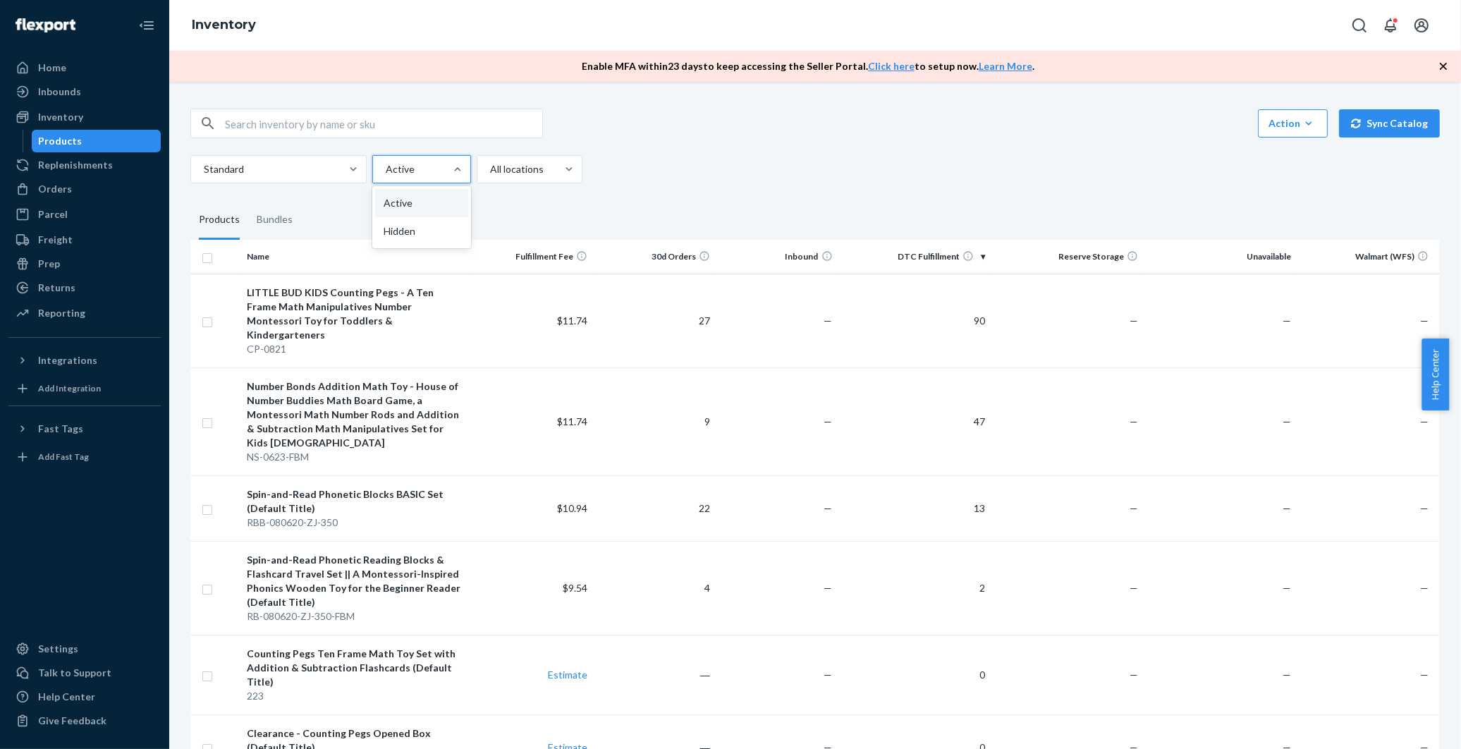
click at [437, 161] on div at bounding box center [420, 169] width 72 height 17
click at [386, 162] on input "option Active, selected. option Active focused, 1 of 2. 2 results available. Us…" at bounding box center [384, 169] width 1 height 14
click at [424, 223] on div "Hidden" at bounding box center [421, 231] width 93 height 28
click at [386, 176] on input "option Active, selected. option Hidden focused, 2 of 2. 2 results available. Us…" at bounding box center [384, 169] width 1 height 14
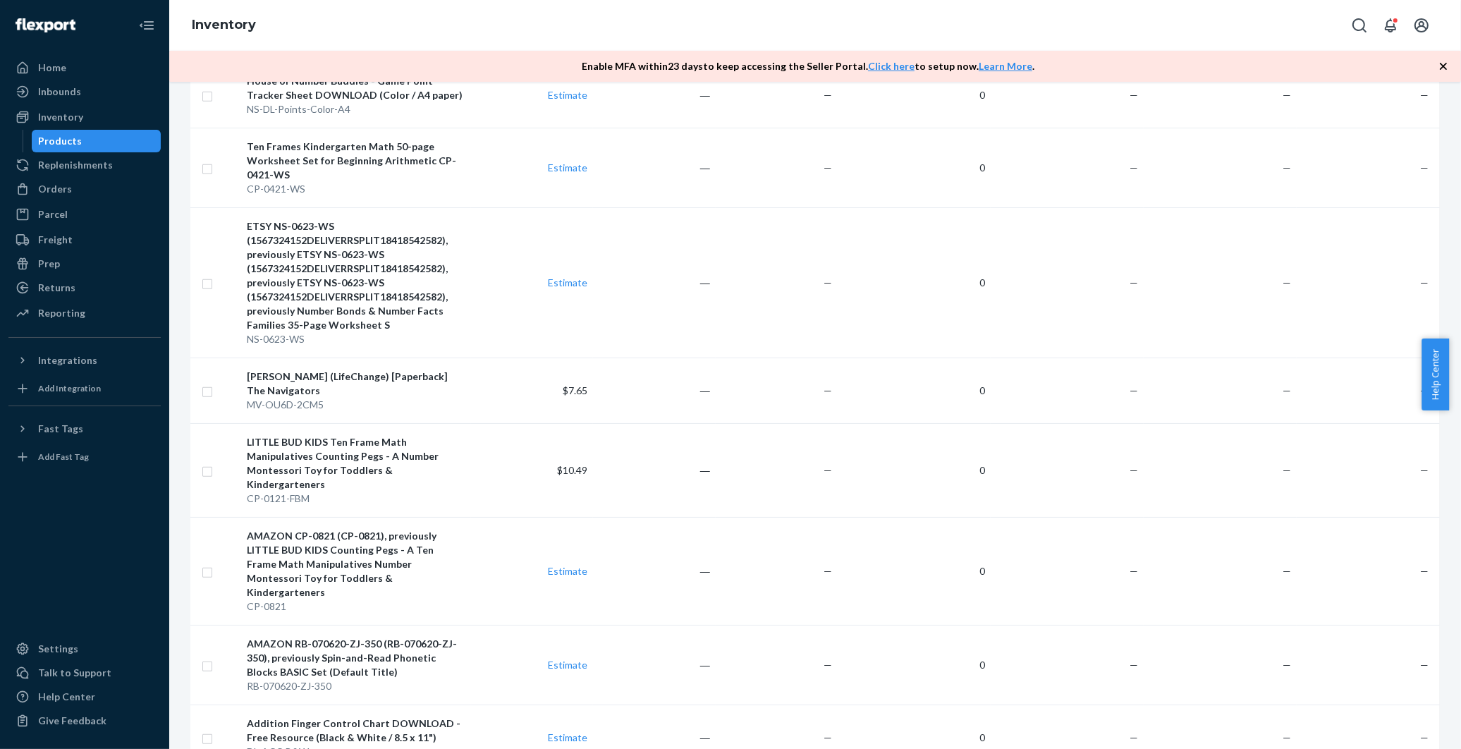
scroll to position [1253, 0]
click at [393, 434] on div "LITTLE BUD KIDS Ten Frame Math Manipulatives Counting Pegs - A Number Montessor…" at bounding box center [356, 462] width 218 height 56
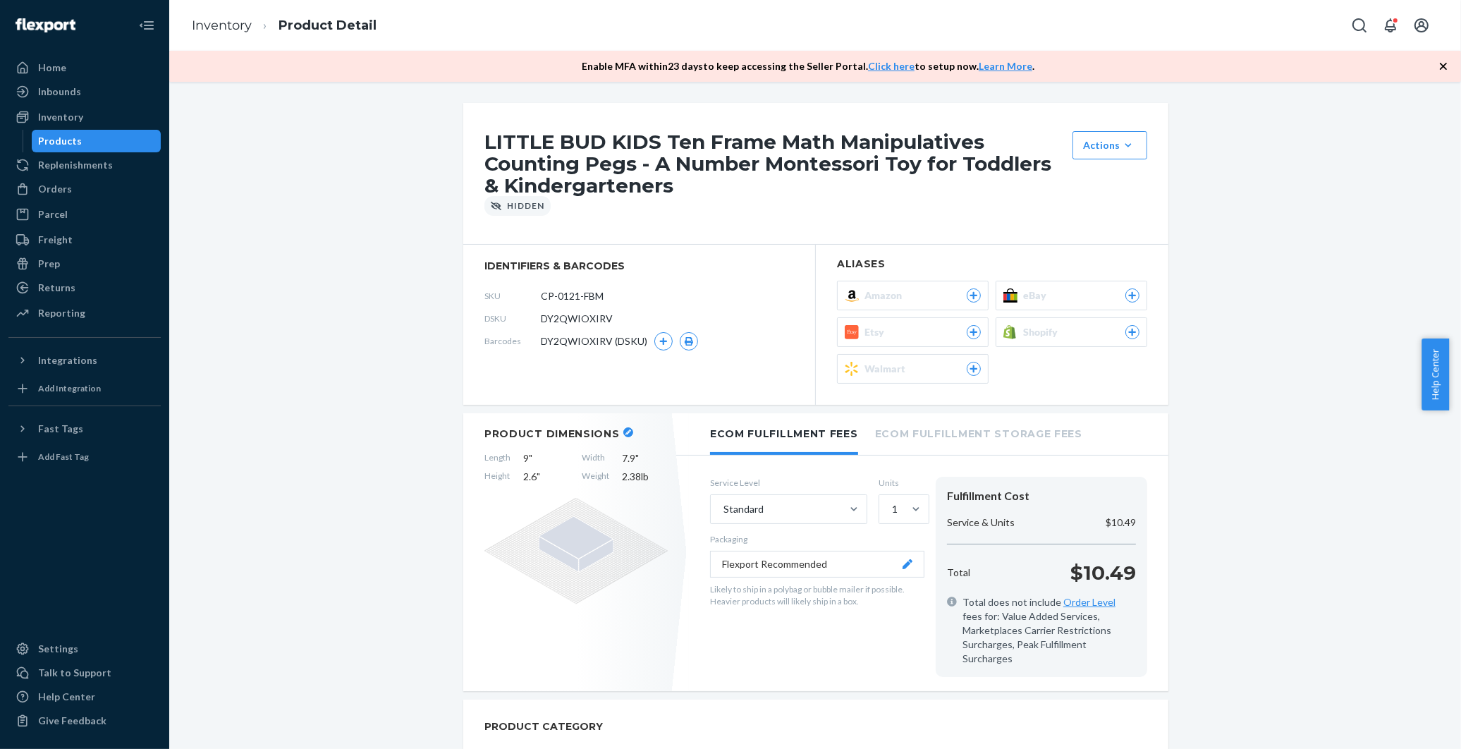
click at [1124, 160] on div "Actions Unhide Set up as a bundle" at bounding box center [1109, 163] width 83 height 65
click at [1124, 152] on button "Actions Unhide Set up as a bundle" at bounding box center [1110, 145] width 75 height 28
click at [62, 136] on div "Products" at bounding box center [61, 141] width 44 height 14
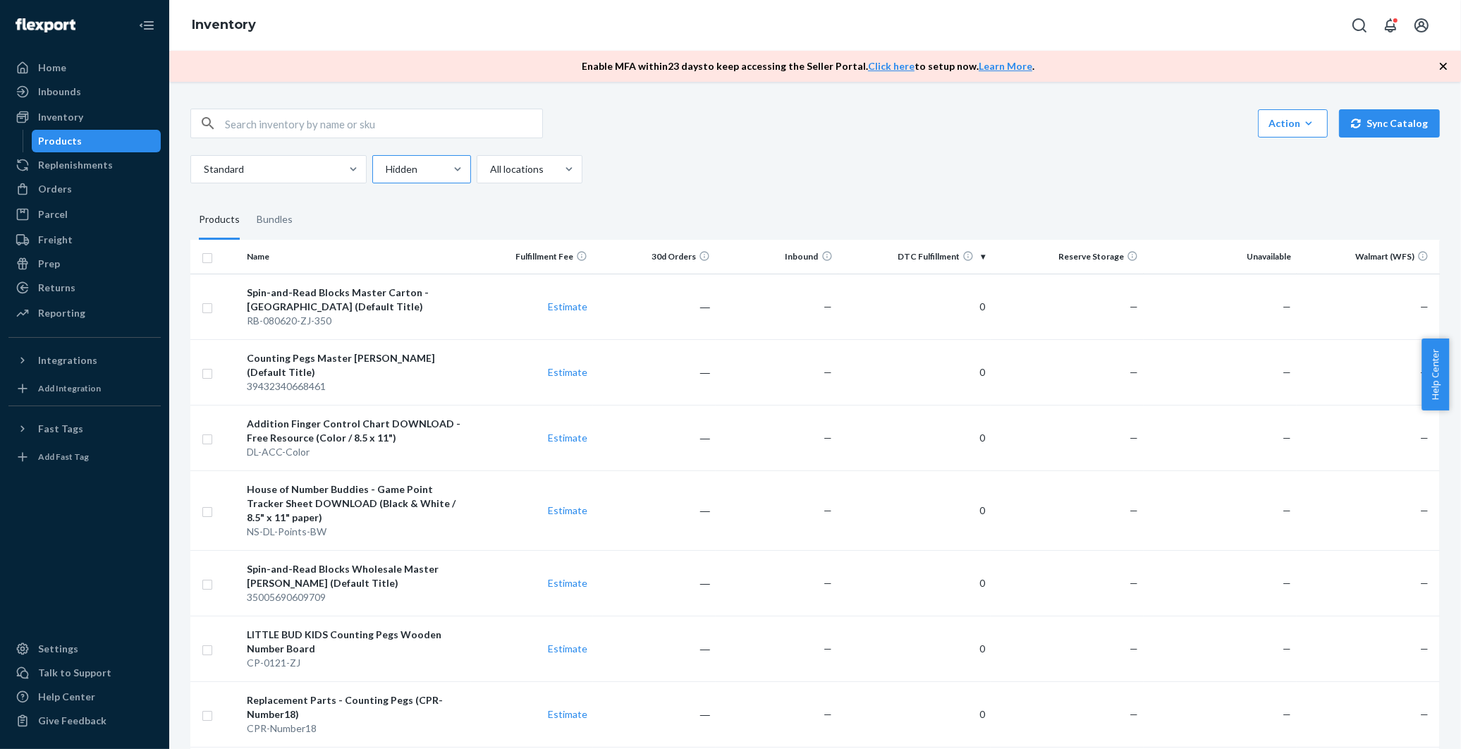
click at [439, 166] on div at bounding box center [420, 169] width 72 height 17
click at [386, 166] on input "Hidden" at bounding box center [384, 169] width 1 height 14
click at [425, 200] on div "Active" at bounding box center [421, 203] width 93 height 28
click at [386, 176] on input "option Active focused, 1 of 2. 2 results available. Use Up and Down to choose o…" at bounding box center [384, 169] width 1 height 14
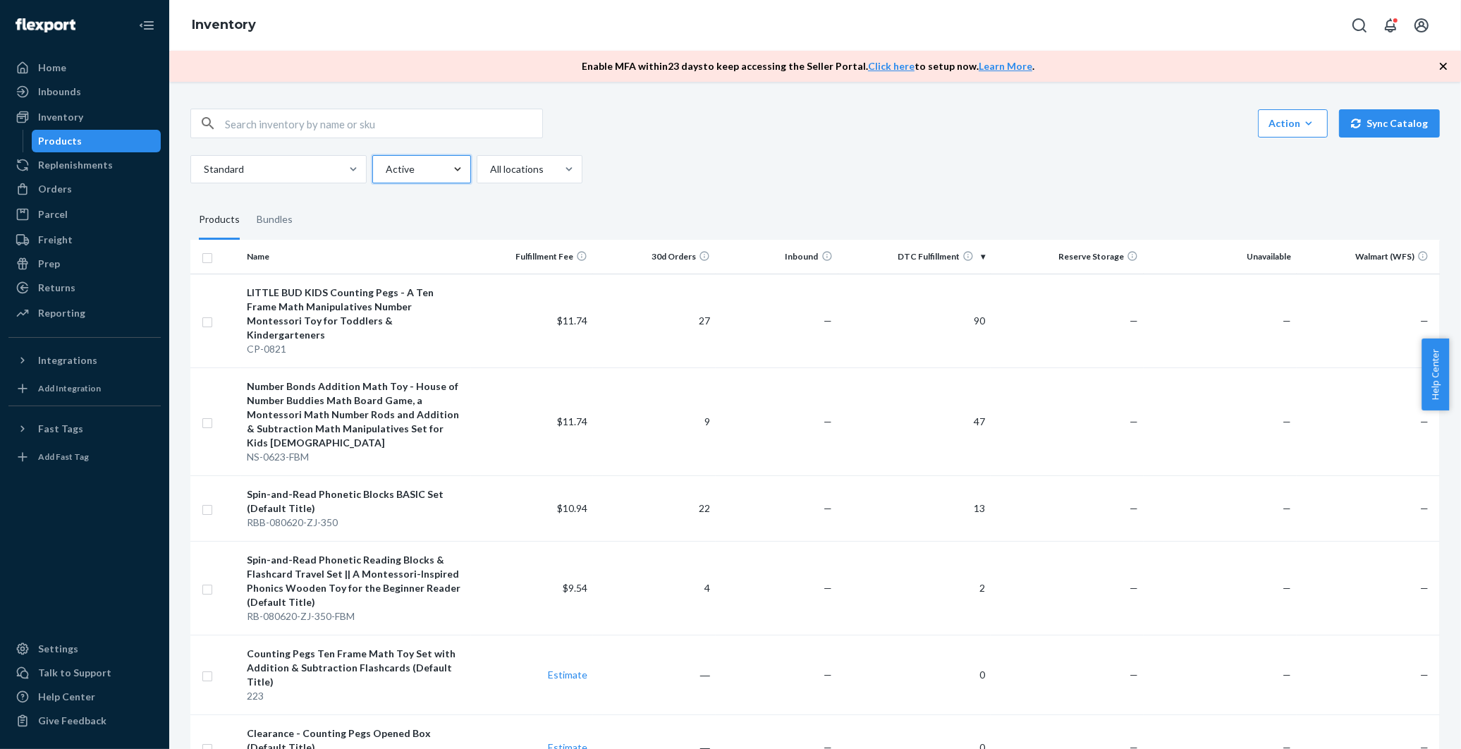
click at [446, 164] on div at bounding box center [457, 169] width 25 height 14
click at [386, 164] on input "option Active, selected. 0 results available. Select is focused ,type to refine…" at bounding box center [384, 169] width 1 height 14
